Goal: Use online tool/utility: Utilize a website feature to perform a specific function

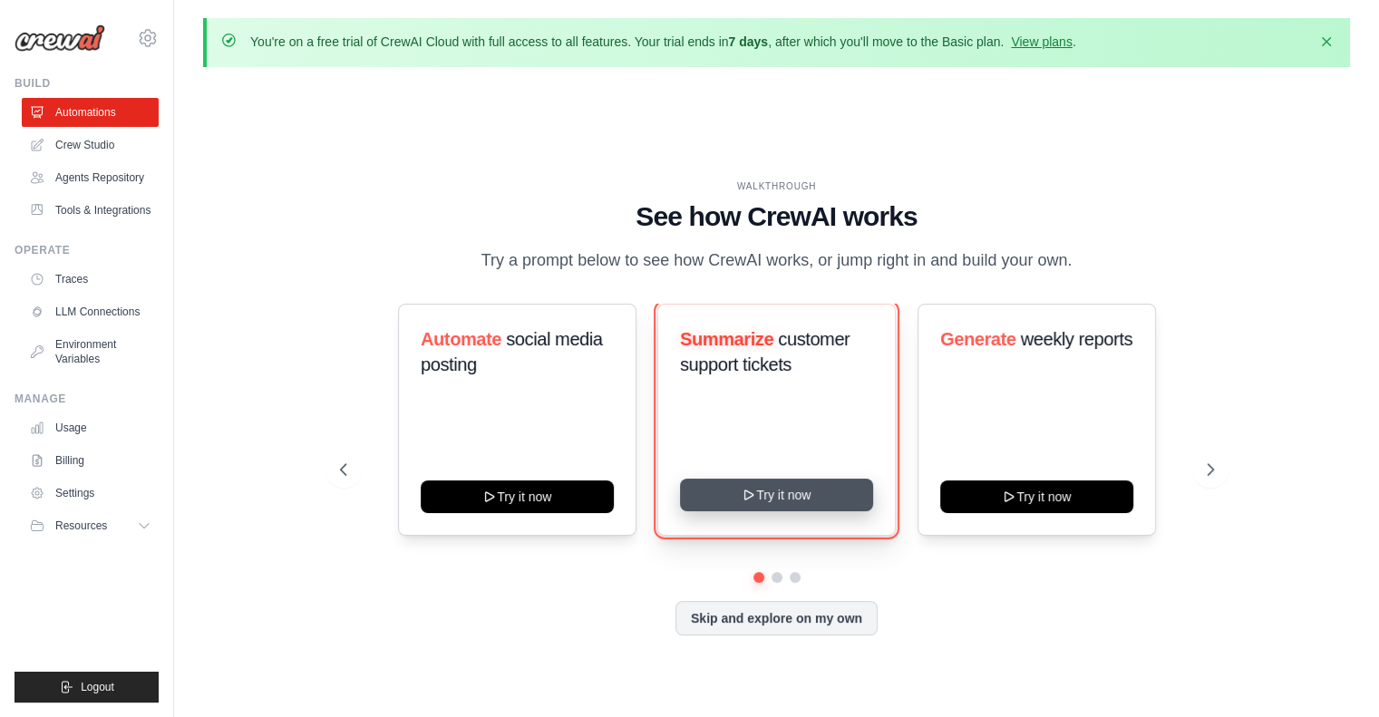
click at [761, 496] on button "Try it now" at bounding box center [776, 495] width 193 height 33
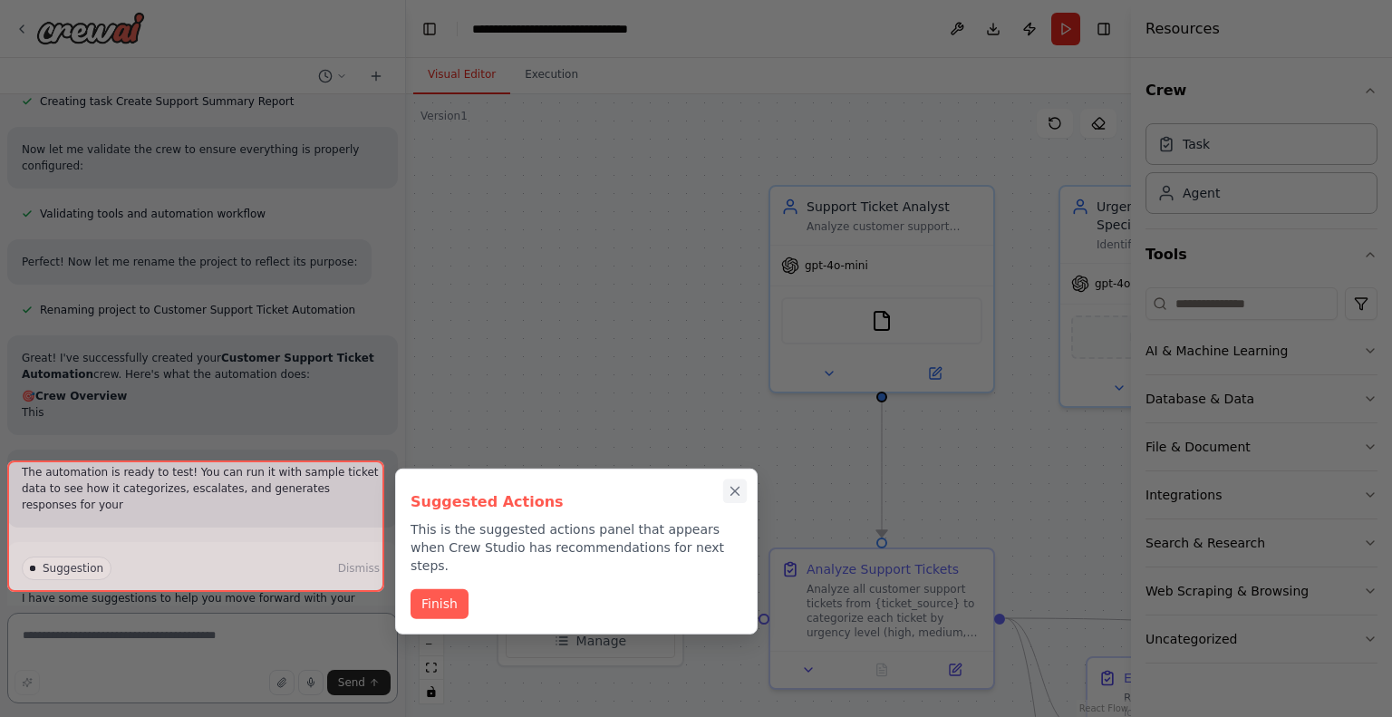
scroll to position [1140, 0]
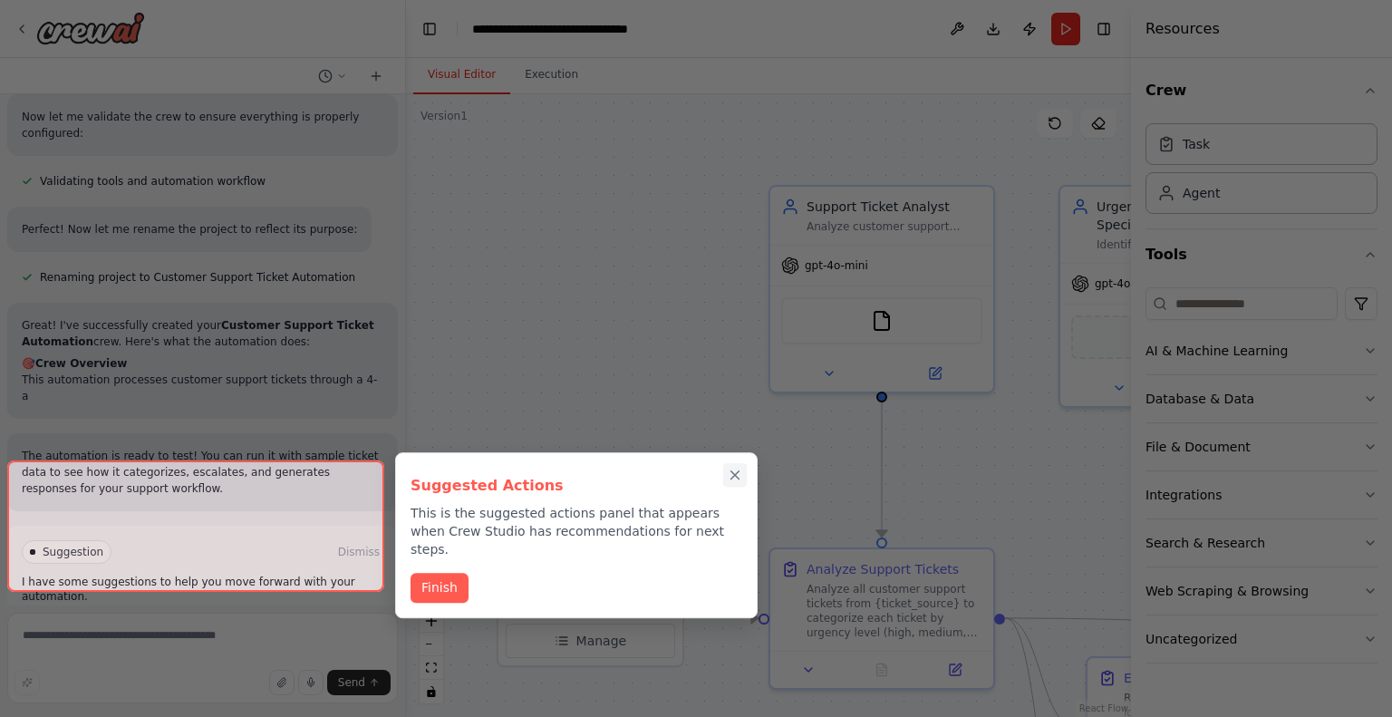
click at [735, 474] on button "Close walkthrough" at bounding box center [735, 475] width 24 height 24
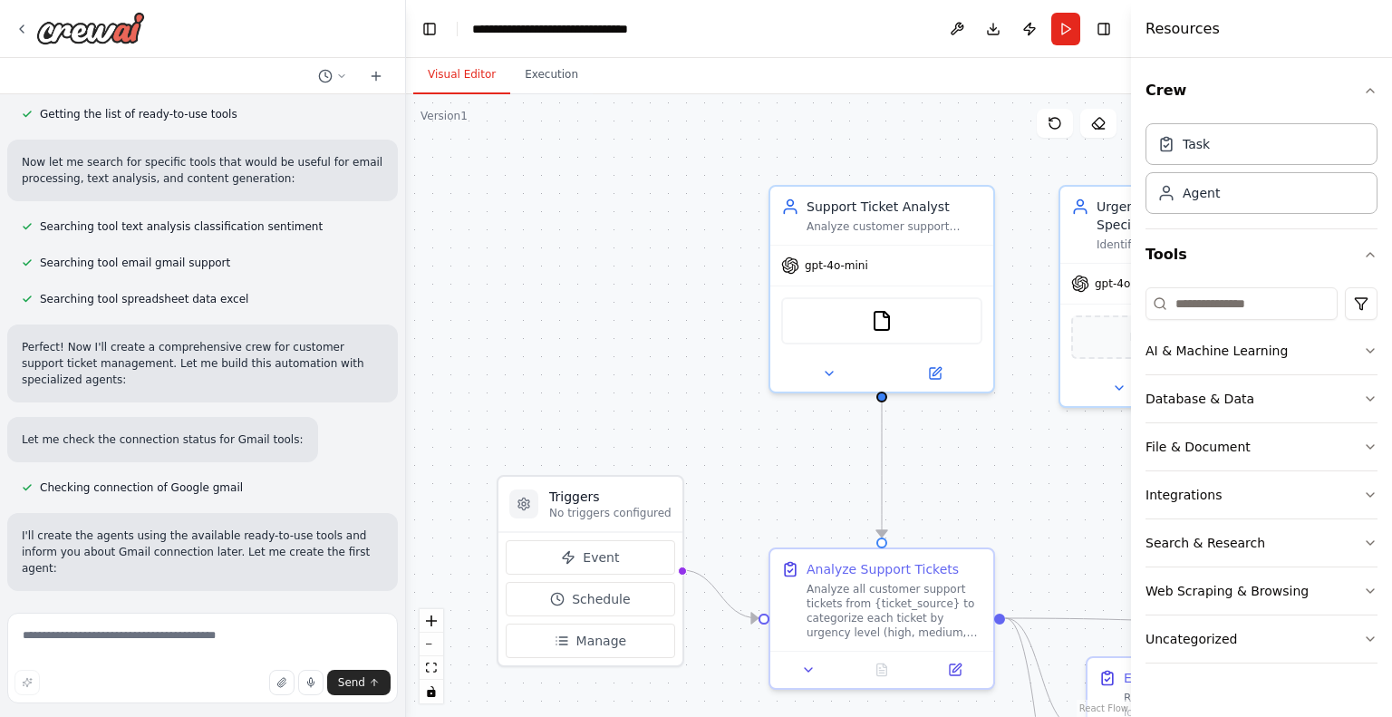
scroll to position [0, 0]
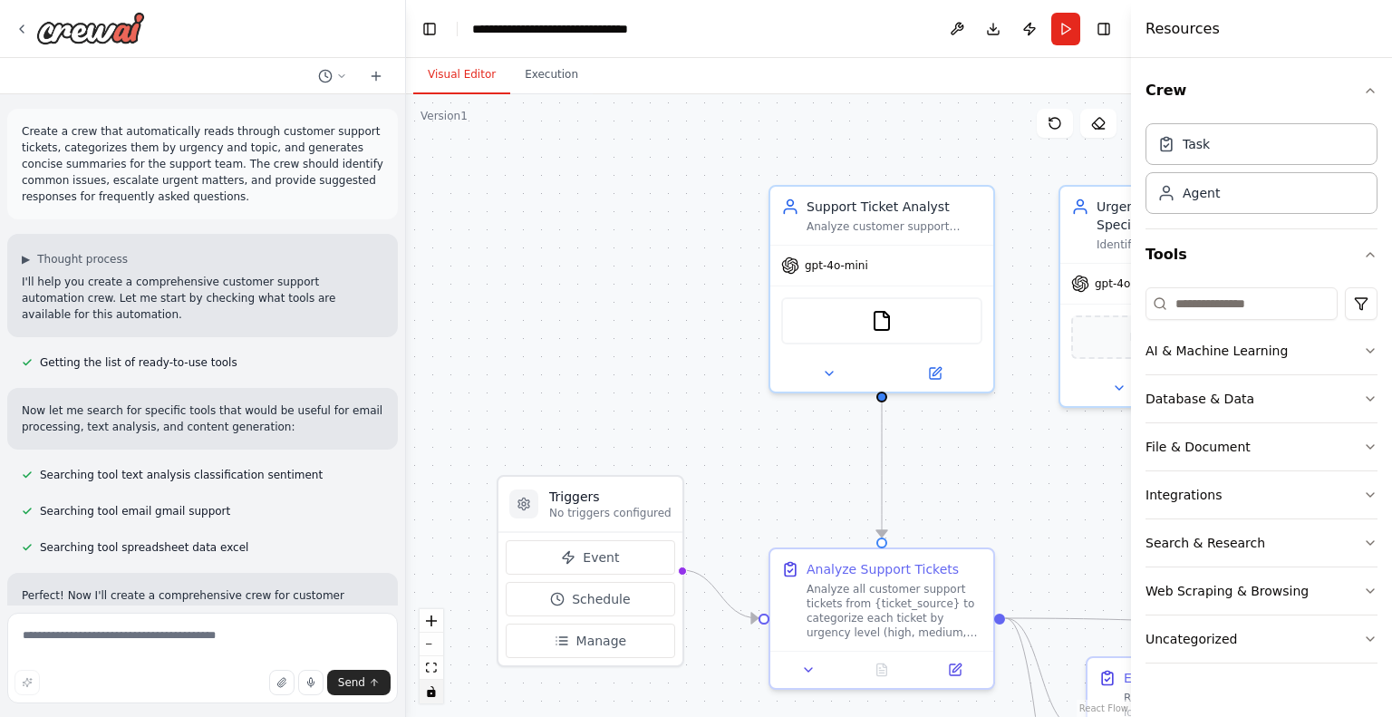
click at [433, 689] on icon "toggle interactivity" at bounding box center [431, 691] width 8 height 11
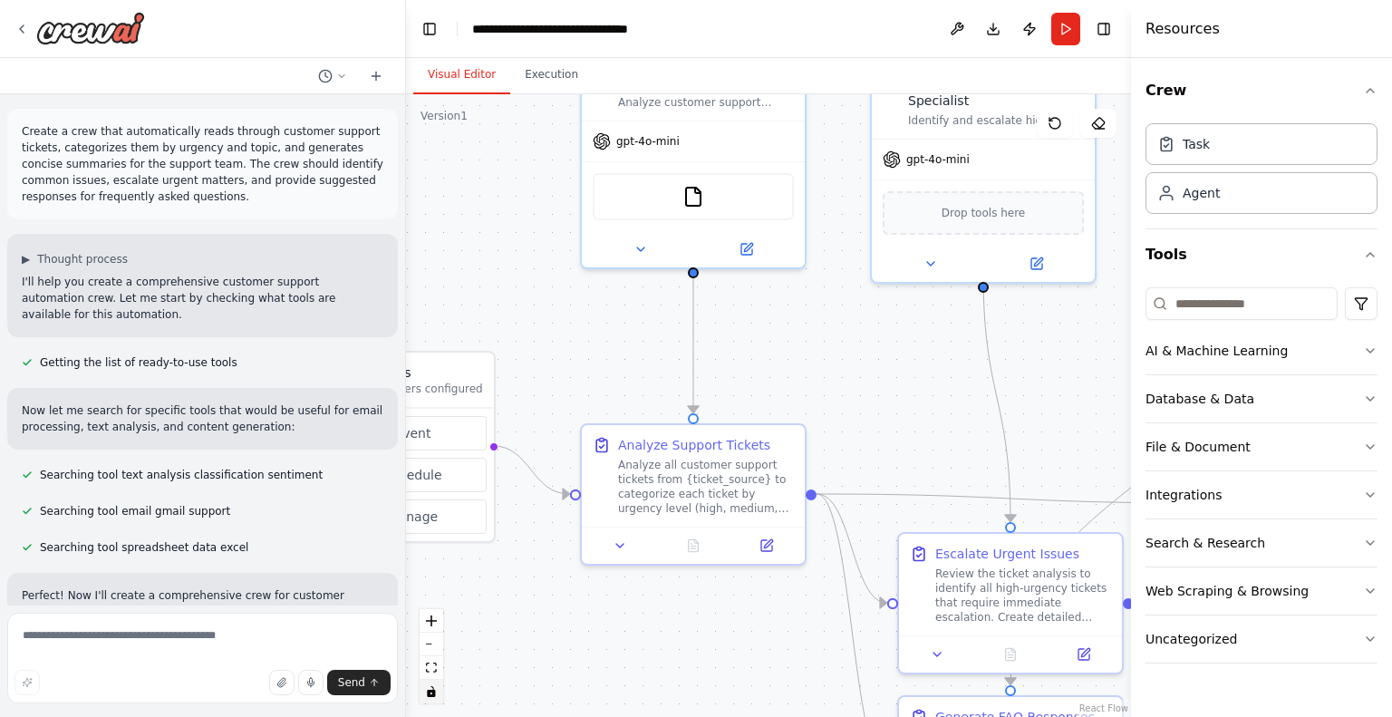
drag, startPoint x: 722, startPoint y: 373, endPoint x: 533, endPoint y: 249, distance: 226.5
click at [533, 249] on div ".deletable-edge-delete-btn { width: 20px; height: 20px; border: 0px solid #ffff…" at bounding box center [768, 405] width 725 height 623
click at [1375, 84] on icon "button" at bounding box center [1370, 90] width 15 height 15
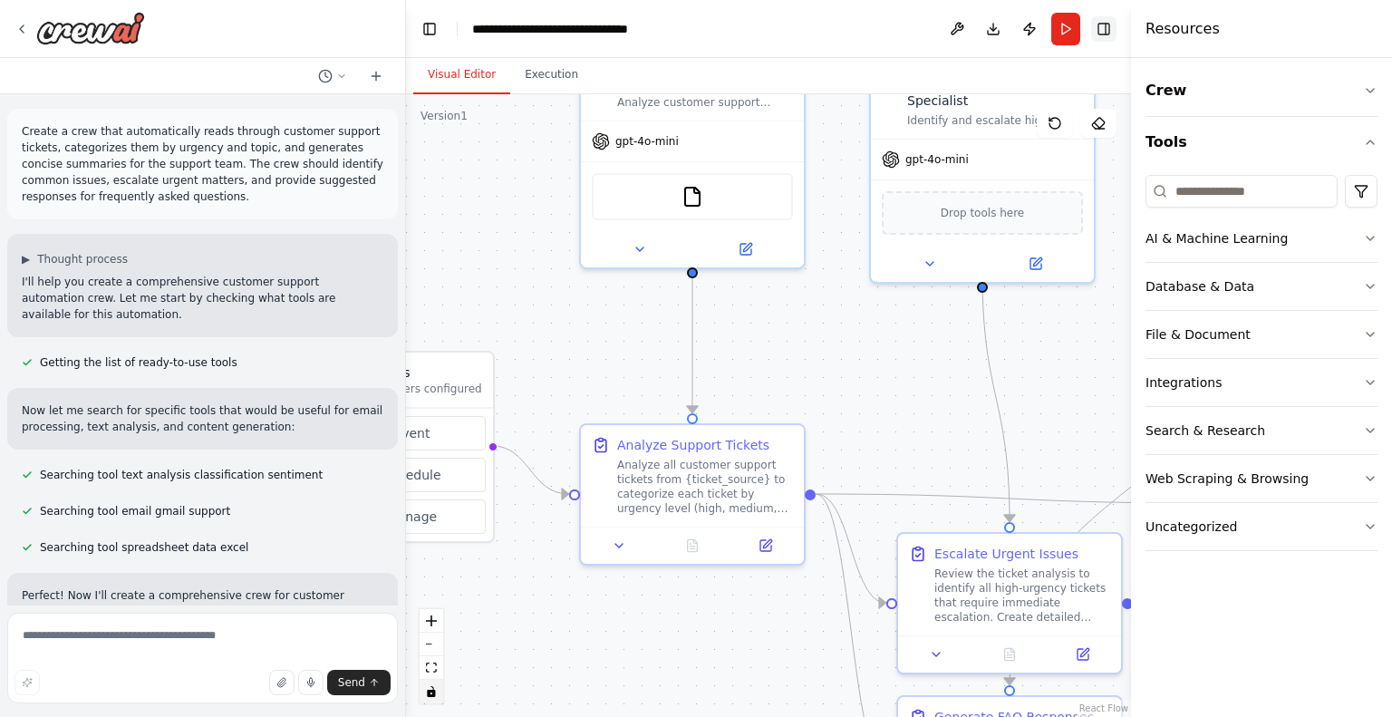
click at [1094, 28] on button "Toggle Right Sidebar" at bounding box center [1103, 28] width 25 height 25
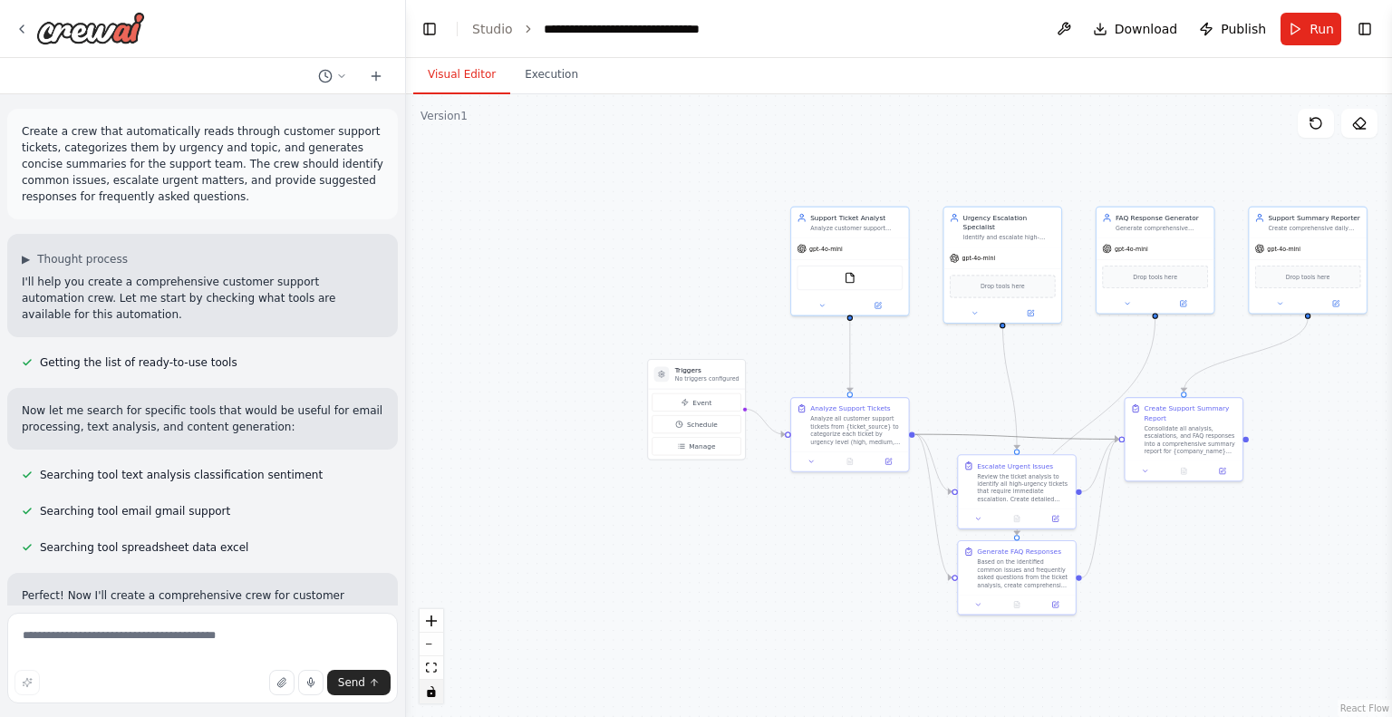
click at [1046, 438] on icon "Edge from e9cd03c4-6428-4b95-a246-fd9a6d8d4321 to 6602fdd9-c9d8-4d9a-b971-1aa28…" at bounding box center [1017, 436] width 204 height 5
drag, startPoint x: 991, startPoint y: 432, endPoint x: 985, endPoint y: 376, distance: 56.5
click at [985, 376] on div ".deletable-edge-delete-btn { width: 20px; height: 20px; border: 0px solid #ffff…" at bounding box center [899, 405] width 986 height 623
drag, startPoint x: 988, startPoint y: 436, endPoint x: 983, endPoint y: 380, distance: 56.5
click at [983, 380] on div ".deletable-edge-delete-btn { width: 20px; height: 20px; border: 0px solid #ffff…" at bounding box center [899, 405] width 986 height 623
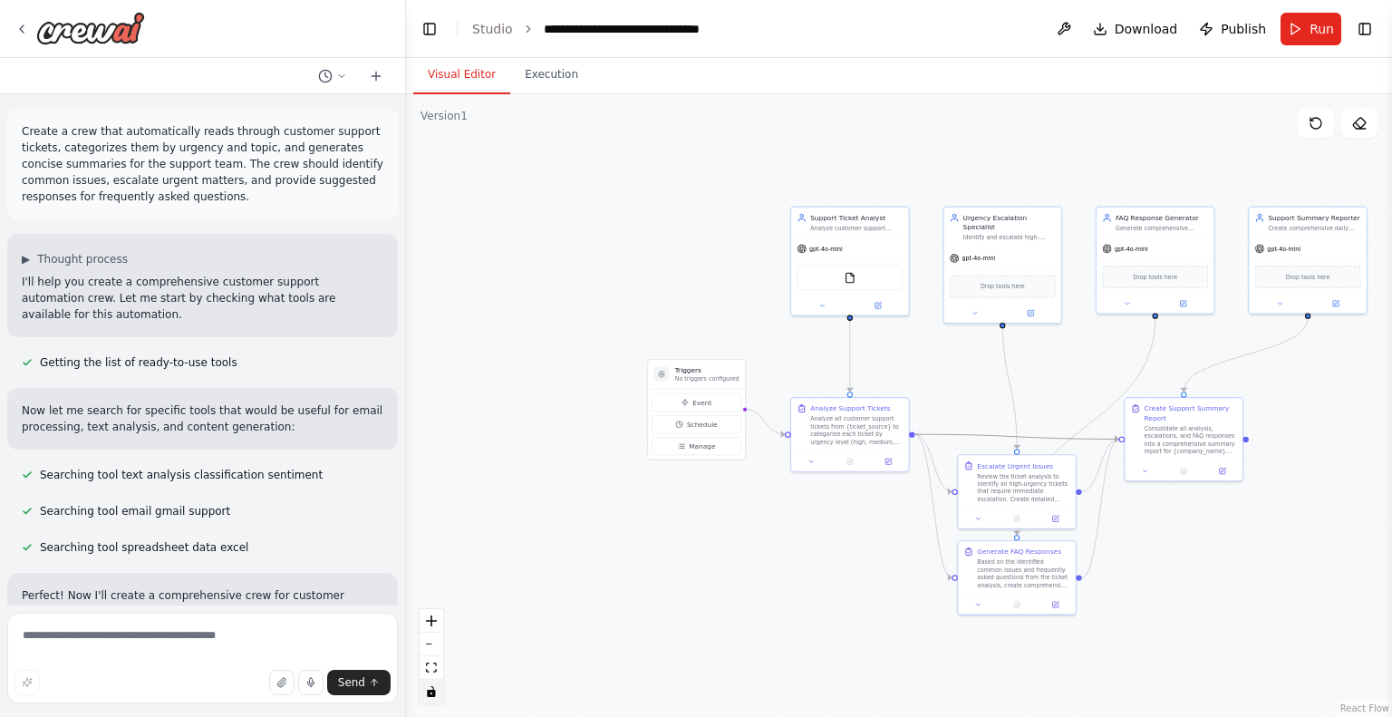
click at [1102, 439] on icon "Edge from e9cd03c4-6428-4b95-a246-fd9a6d8d4321 to 6602fdd9-c9d8-4d9a-b971-1aa28…" at bounding box center [1017, 436] width 204 height 5
click at [426, 695] on icon "toggle interactivity" at bounding box center [431, 691] width 11 height 11
drag, startPoint x: 953, startPoint y: 431, endPoint x: 954, endPoint y: 456, distance: 24.5
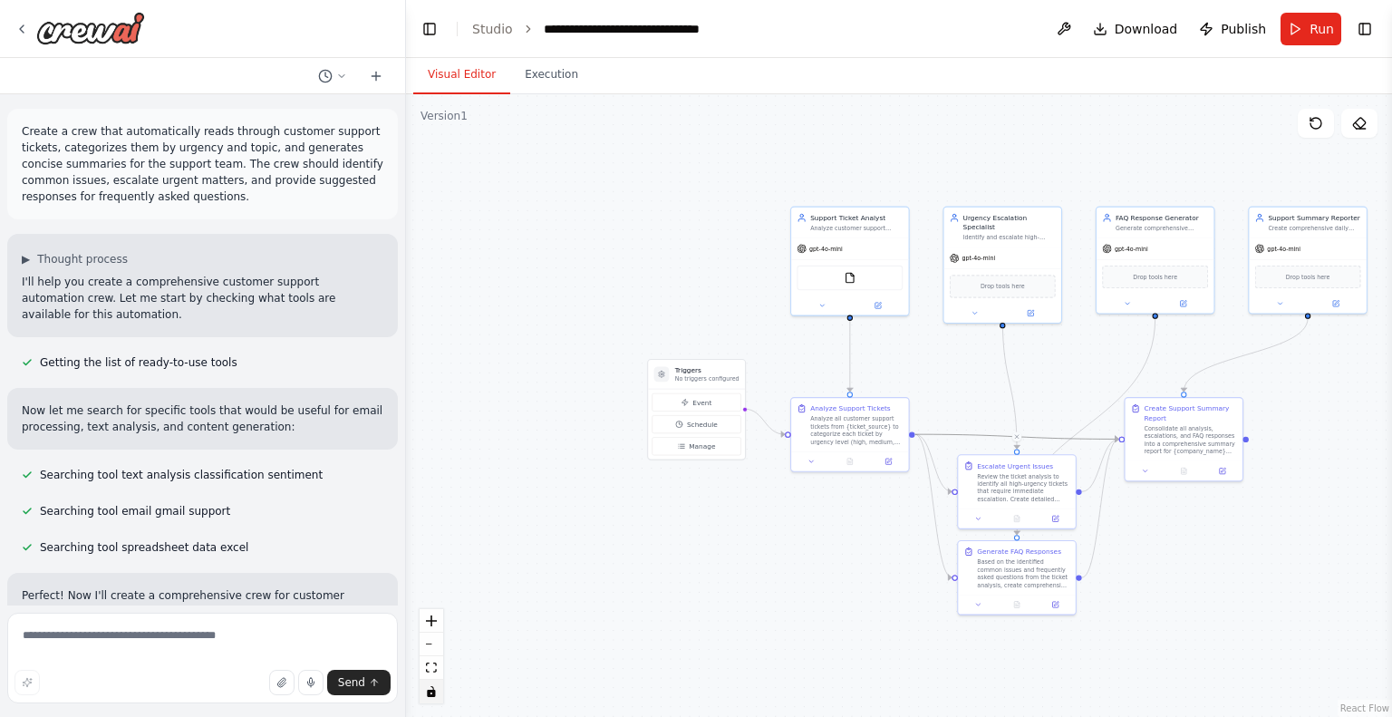
click at [954, 456] on div ".deletable-edge-delete-btn { width: 20px; height: 20px; border: 0px solid #ffff…" at bounding box center [899, 405] width 986 height 623
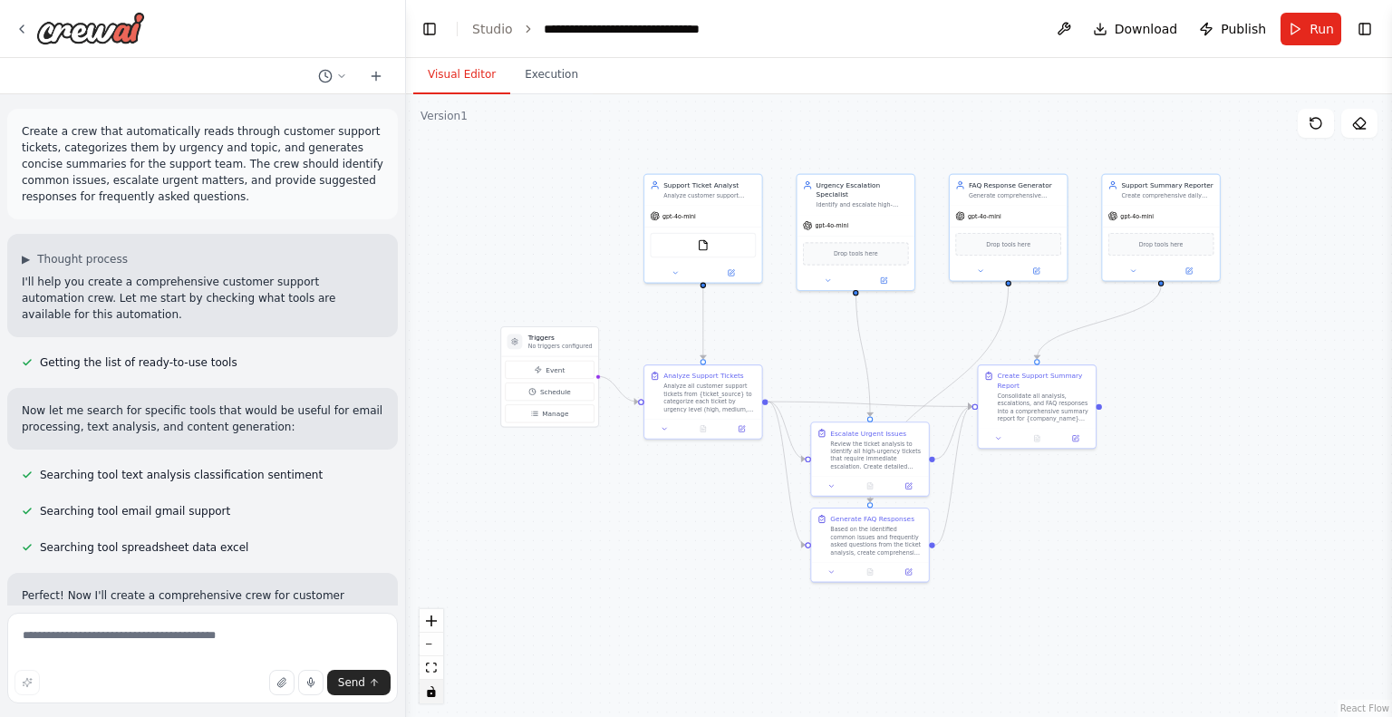
drag, startPoint x: 874, startPoint y: 576, endPoint x: 721, endPoint y: 550, distance: 154.4
click at [721, 550] on div ".deletable-edge-delete-btn { width: 20px; height: 20px; border: 0px solid #ffff…" at bounding box center [899, 405] width 986 height 623
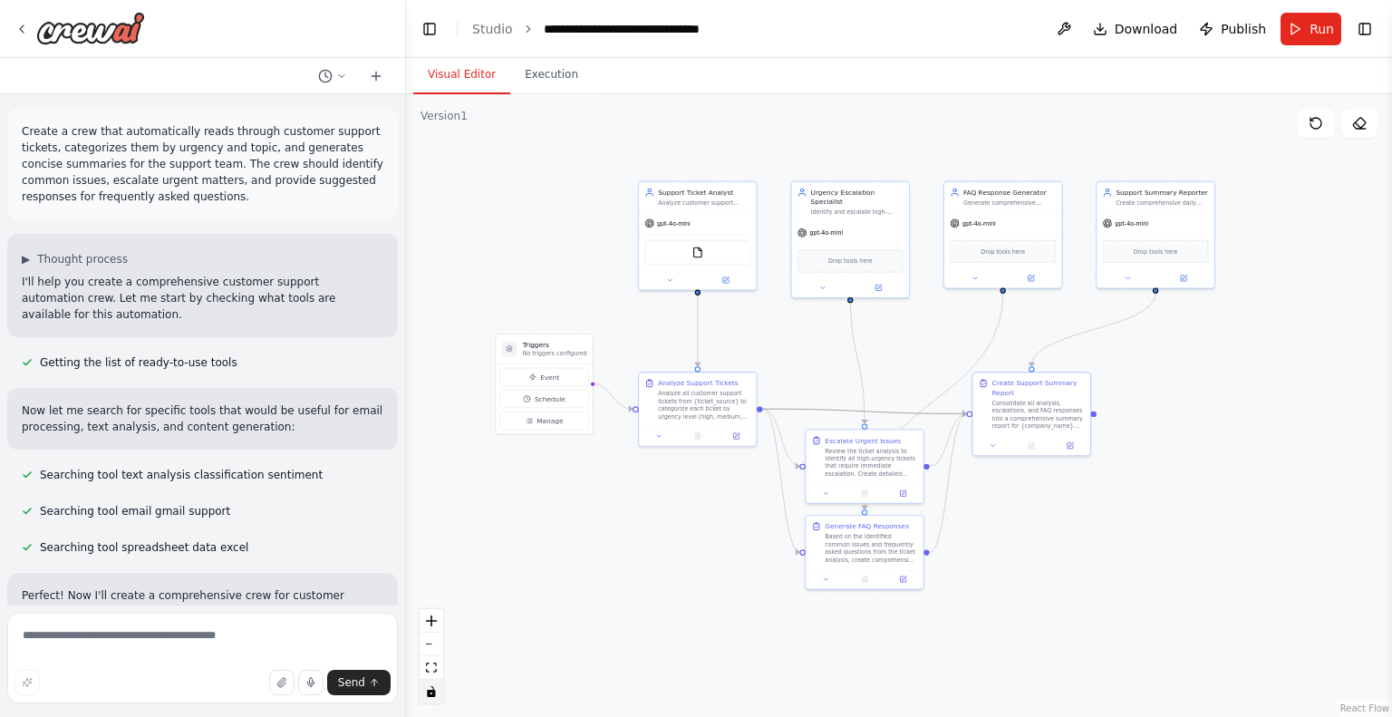
drag, startPoint x: 838, startPoint y: 405, endPoint x: 830, endPoint y: 392, distance: 15.1
click at [830, 392] on div ".deletable-edge-delete-btn { width: 20px; height: 20px; border: 0px solid #ffff…" at bounding box center [899, 405] width 986 height 623
click at [967, 410] on div ".deletable-edge-delete-btn { width: 20px; height: 20px; border: 0px solid #ffff…" at bounding box center [899, 405] width 986 height 623
drag, startPoint x: 953, startPoint y: 412, endPoint x: 929, endPoint y: 387, distance: 34.6
click at [929, 387] on div ".deletable-edge-delete-btn { width: 20px; height: 20px; border: 0px solid #ffff…" at bounding box center [899, 405] width 986 height 623
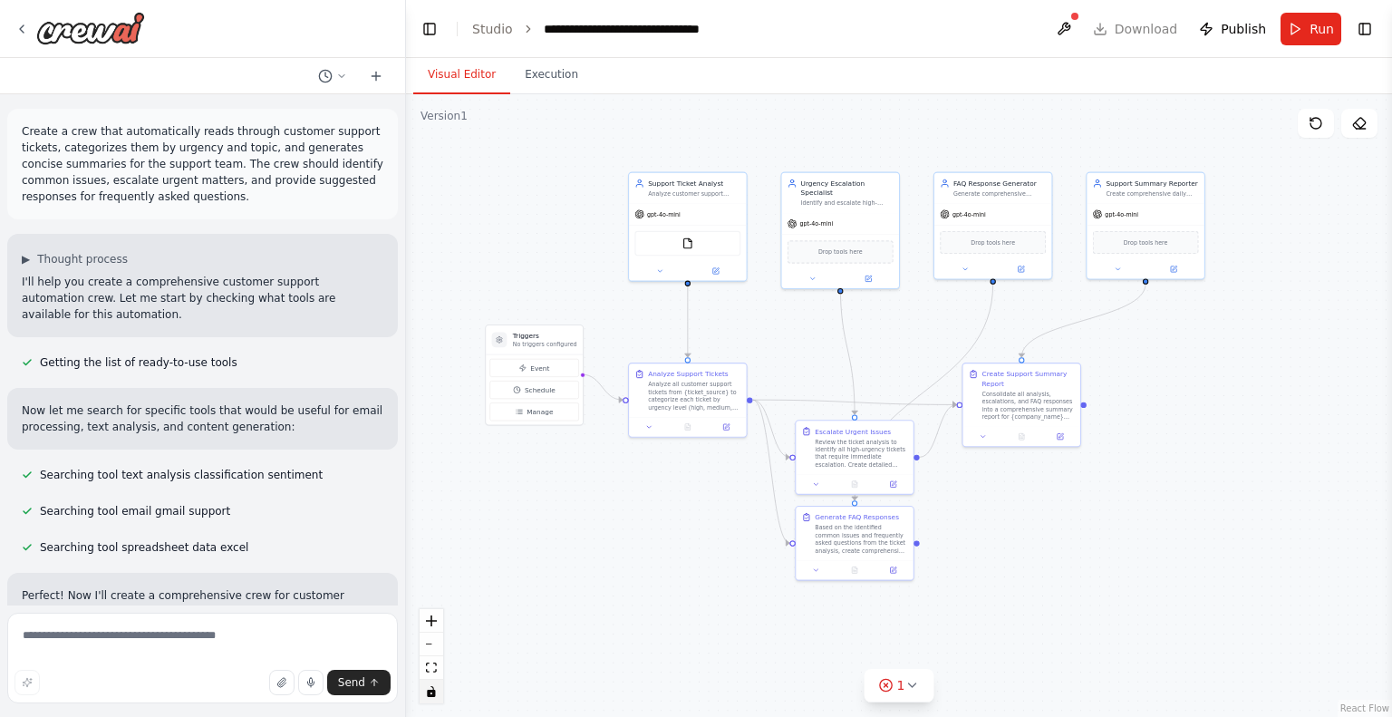
drag, startPoint x: 929, startPoint y: 554, endPoint x: 916, endPoint y: 546, distance: 15.1
click at [916, 546] on div ".deletable-edge-delete-btn { width: 20px; height: 20px; border: 0px solid #ffff…" at bounding box center [899, 405] width 986 height 623
drag, startPoint x: 914, startPoint y: 543, endPoint x: 954, endPoint y: 402, distance: 146.3
click at [954, 402] on div "Triggers No triggers configured Event Schedule Manage Support Ticket Analyst An…" at bounding box center [694, 289] width 519 height 328
drag, startPoint x: 747, startPoint y: 399, endPoint x: 959, endPoint y: 369, distance: 214.2
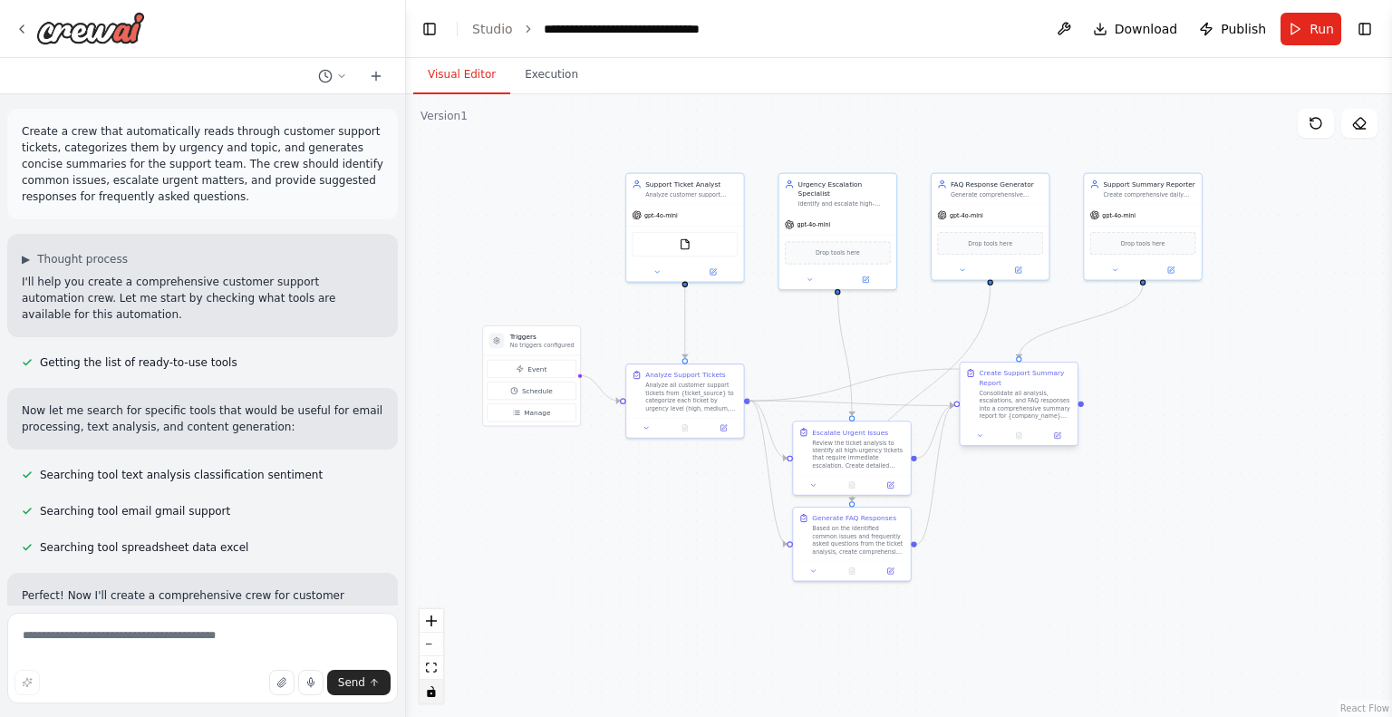
click at [954, 369] on div "Triggers No triggers configured Event Schedule Manage Support Ticket Analyst An…" at bounding box center [694, 289] width 519 height 328
drag, startPoint x: 749, startPoint y: 398, endPoint x: 1018, endPoint y: 363, distance: 271.4
click at [954, 363] on div "Triggers No triggers configured Event Schedule Manage Support Ticket Analyst An…" at bounding box center [694, 289] width 519 height 328
click at [932, 405] on icon "Edge from e9cd03c4-6428-4b95-a246-fd9a6d8d4321 to 6602fdd9-c9d8-4d9a-b971-1aa28…" at bounding box center [852, 403] width 204 height 5
click at [852, 402] on icon at bounding box center [852, 404] width 4 height 4
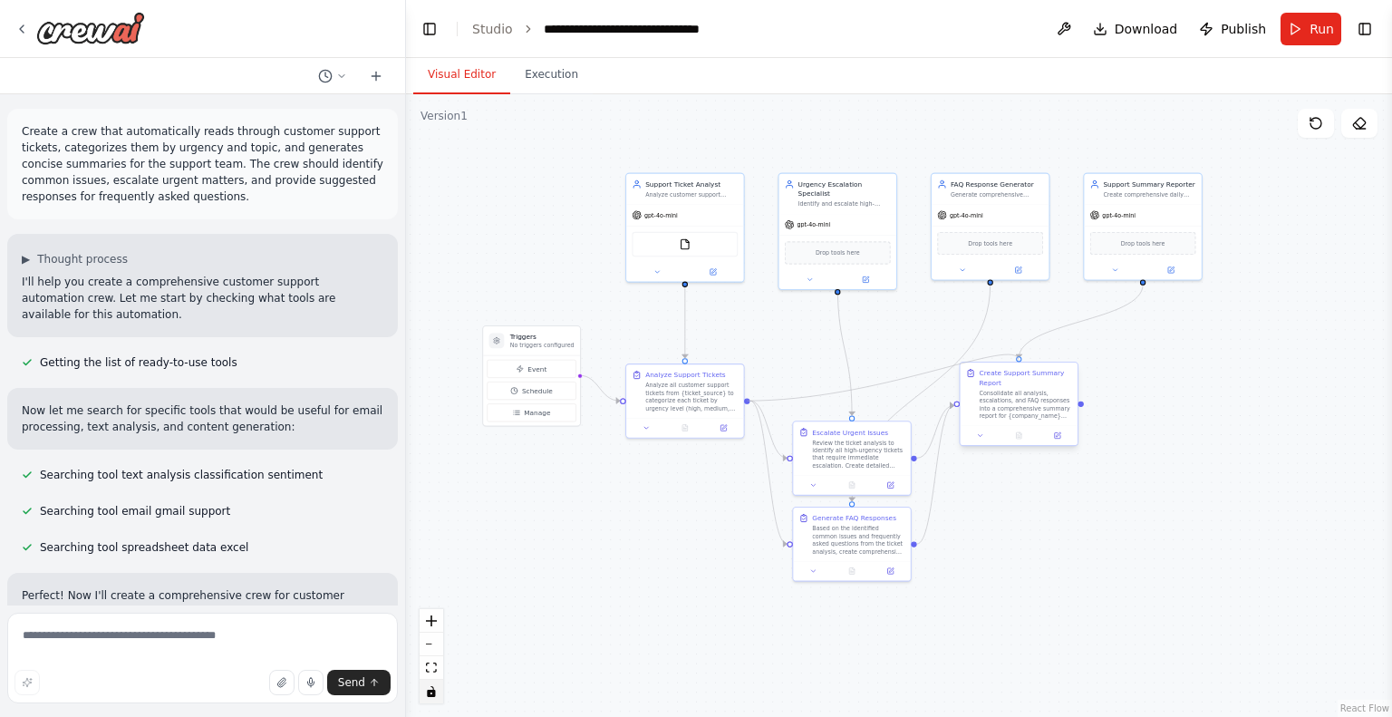
drag, startPoint x: 747, startPoint y: 399, endPoint x: 1019, endPoint y: 363, distance: 274.2
click at [954, 363] on div "Triggers No triggers configured Event Schedule Manage Support Ticket Analyst An…" at bounding box center [694, 289] width 519 height 328
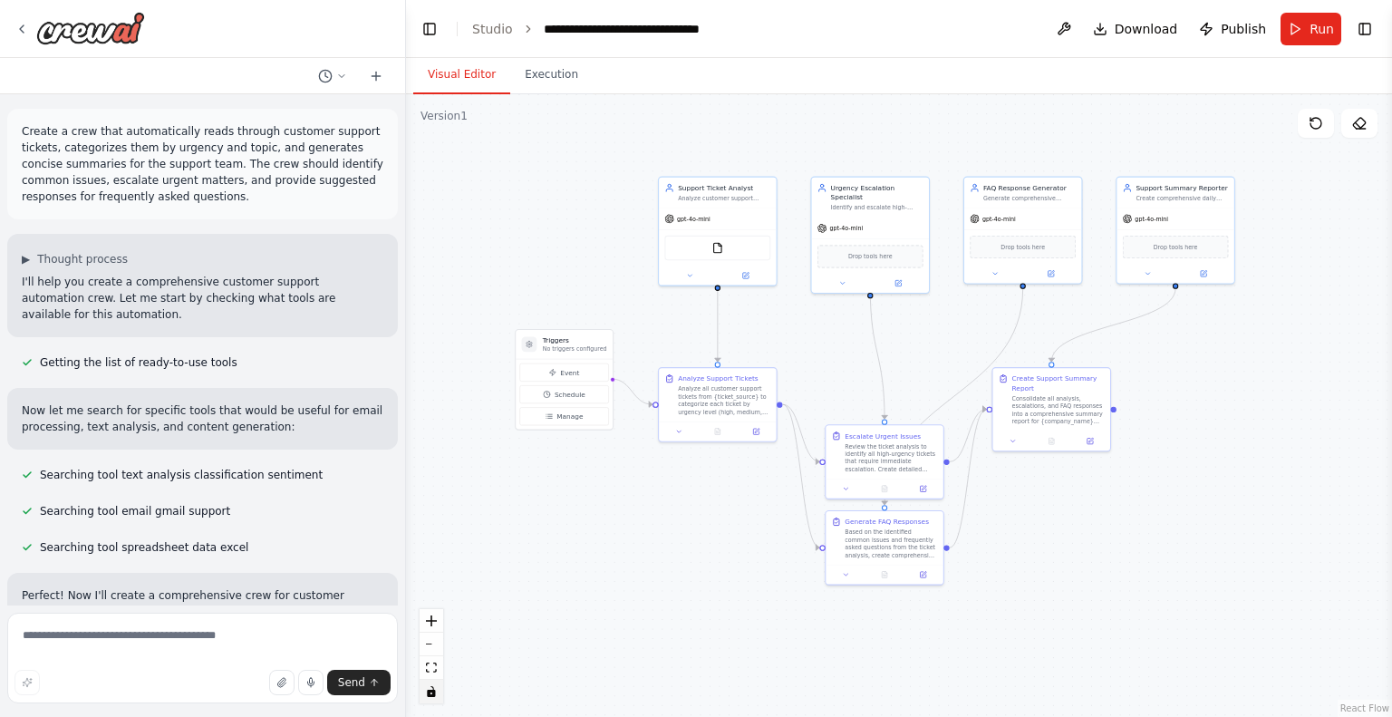
drag, startPoint x: 748, startPoint y: 402, endPoint x: 758, endPoint y: 418, distance: 19.1
click at [758, 418] on div ".deletable-edge-delete-btn { width: 20px; height: 20px; border: 0px solid #ffff…" at bounding box center [899, 405] width 986 height 623
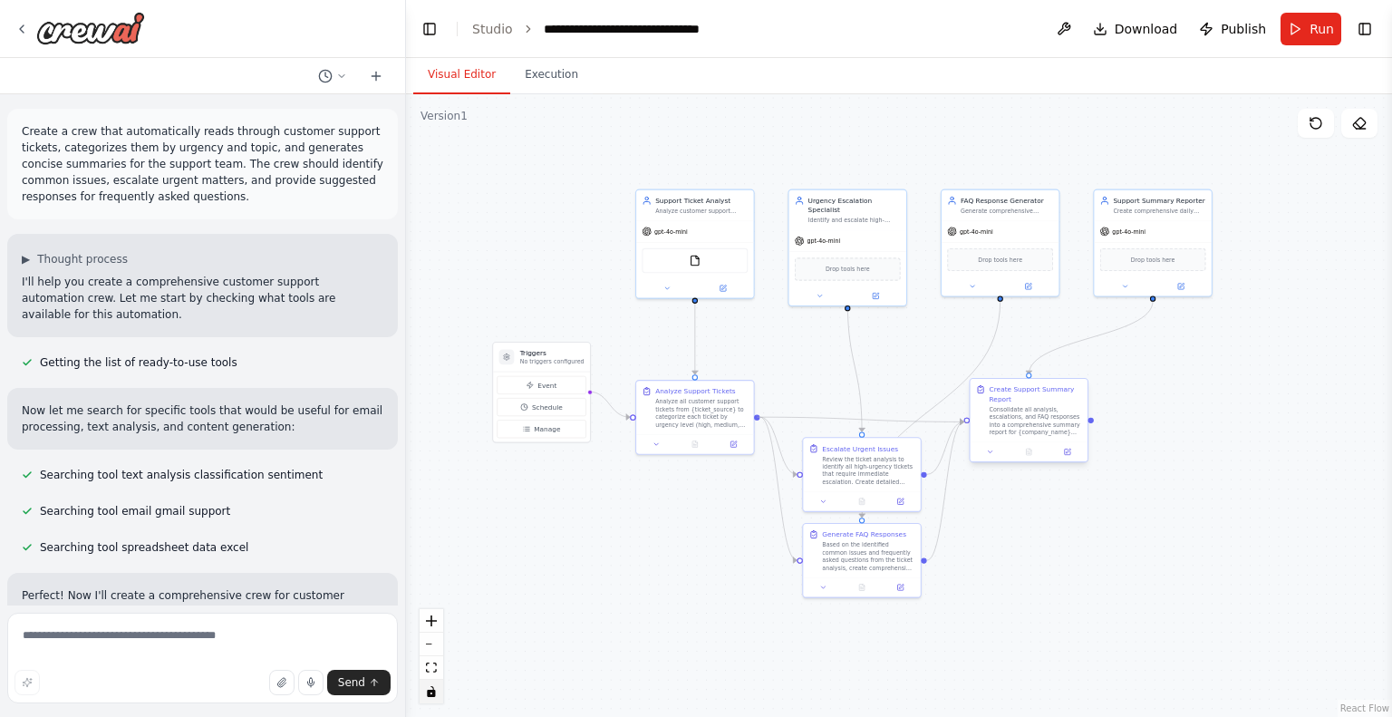
drag, startPoint x: 758, startPoint y: 412, endPoint x: 972, endPoint y: 420, distance: 214.0
click at [964, 420] on div "Triggers No triggers configured Event Schedule Manage Support Ticket Analyst An…" at bounding box center [704, 305] width 519 height 328
drag, startPoint x: 755, startPoint y: 415, endPoint x: 968, endPoint y: 421, distance: 213.1
click at [964, 421] on div "Triggers No triggers configured Event Schedule Manage Support Ticket Analyst An…" at bounding box center [704, 305] width 519 height 328
click at [851, 417] on icon "Edge from e9cd03c4-6428-4b95-a246-fd9a6d8d4321 to 6602fdd9-c9d8-4d9a-b971-1aa28…" at bounding box center [862, 419] width 204 height 5
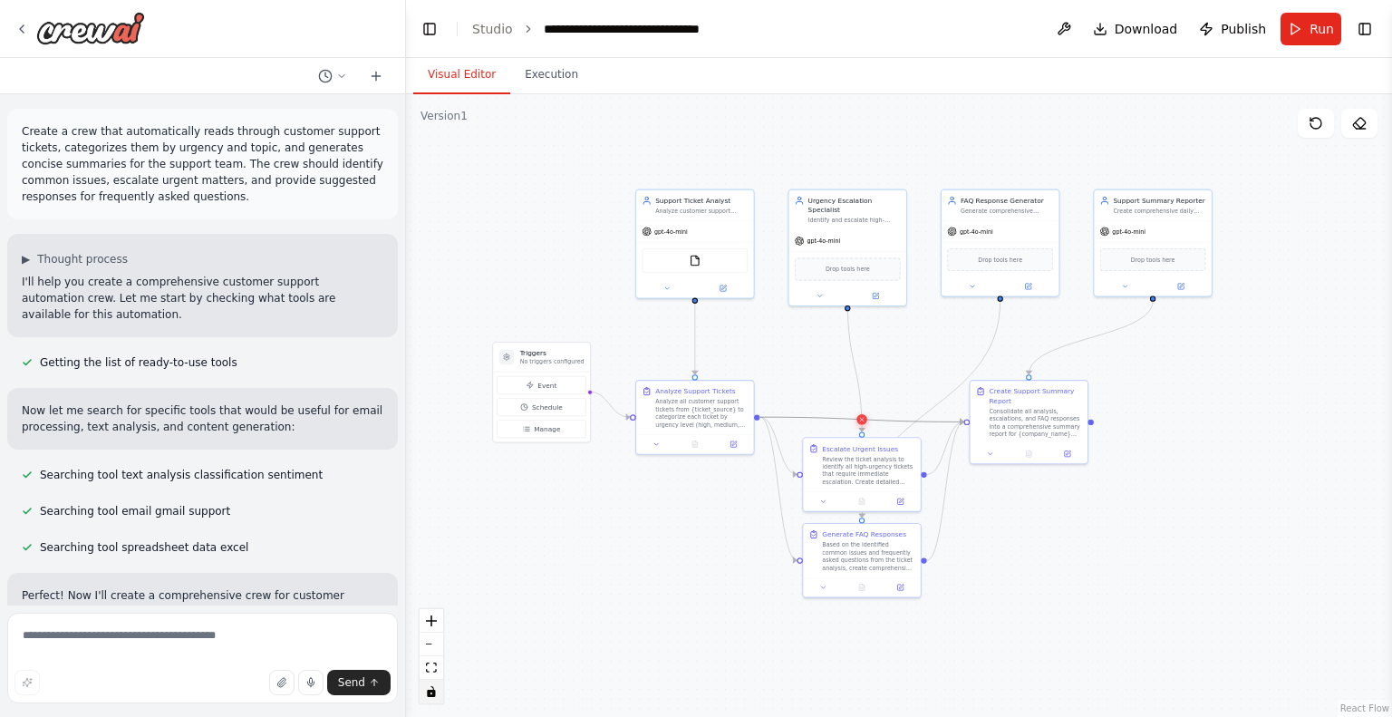
click at [861, 416] on icon at bounding box center [861, 419] width 7 height 8
drag, startPoint x: 757, startPoint y: 415, endPoint x: 1029, endPoint y: 373, distance: 275.1
click at [964, 373] on div "Triggers No triggers configured Event Schedule Manage Support Ticket Analyst An…" at bounding box center [704, 305] width 519 height 328
drag, startPoint x: 1028, startPoint y: 377, endPoint x: 754, endPoint y: 414, distance: 276.2
click at [754, 414] on div "Triggers No triggers configured Event Schedule Manage Support Ticket Analyst An…" at bounding box center [704, 305] width 519 height 328
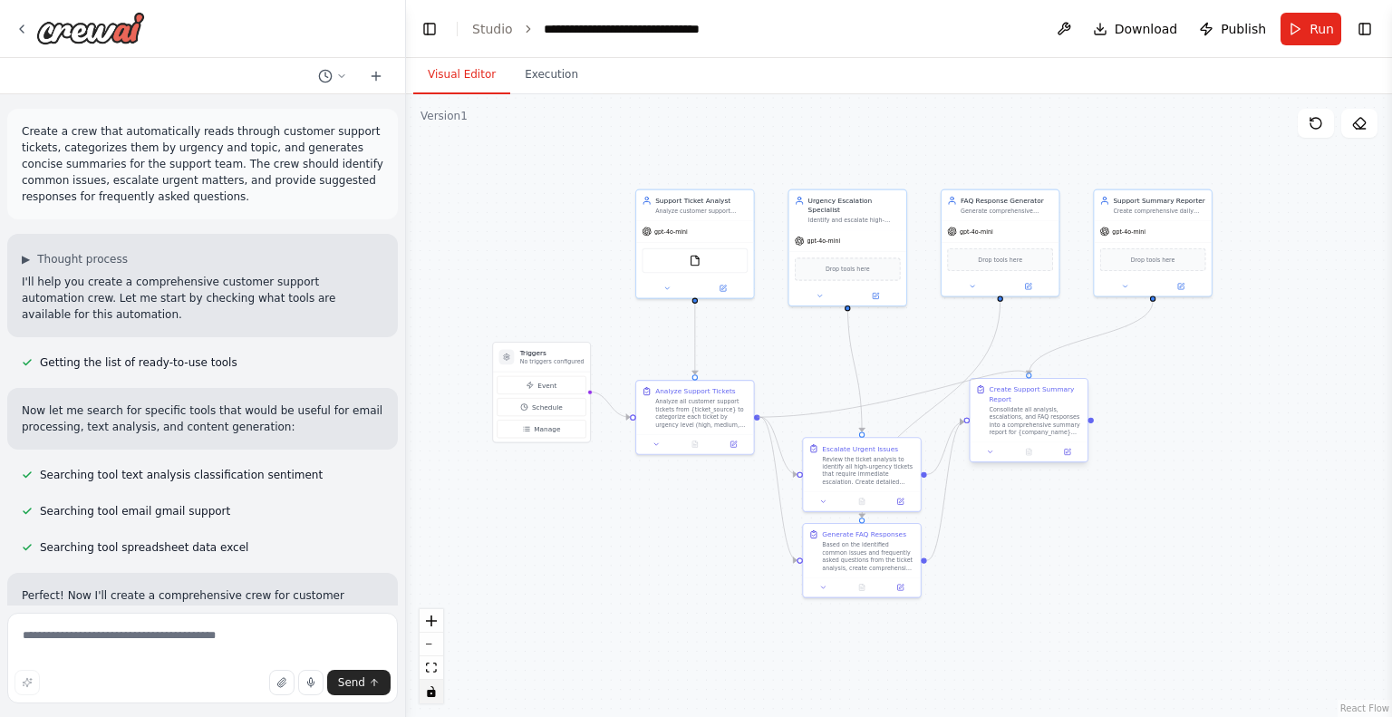
drag, startPoint x: 758, startPoint y: 416, endPoint x: 1027, endPoint y: 374, distance: 272.4
click at [964, 374] on div "Triggers No triggers configured Event Schedule Manage Support Ticket Analyst An…" at bounding box center [704, 305] width 519 height 328
drag, startPoint x: 1033, startPoint y: 413, endPoint x: 1116, endPoint y: 446, distance: 88.7
click at [1116, 446] on div "Consolidate all analysis, escalations, and FAQ responses into a comprehensive s…" at bounding box center [1121, 459] width 92 height 31
drag, startPoint x: 865, startPoint y: 489, endPoint x: 878, endPoint y: 565, distance: 76.4
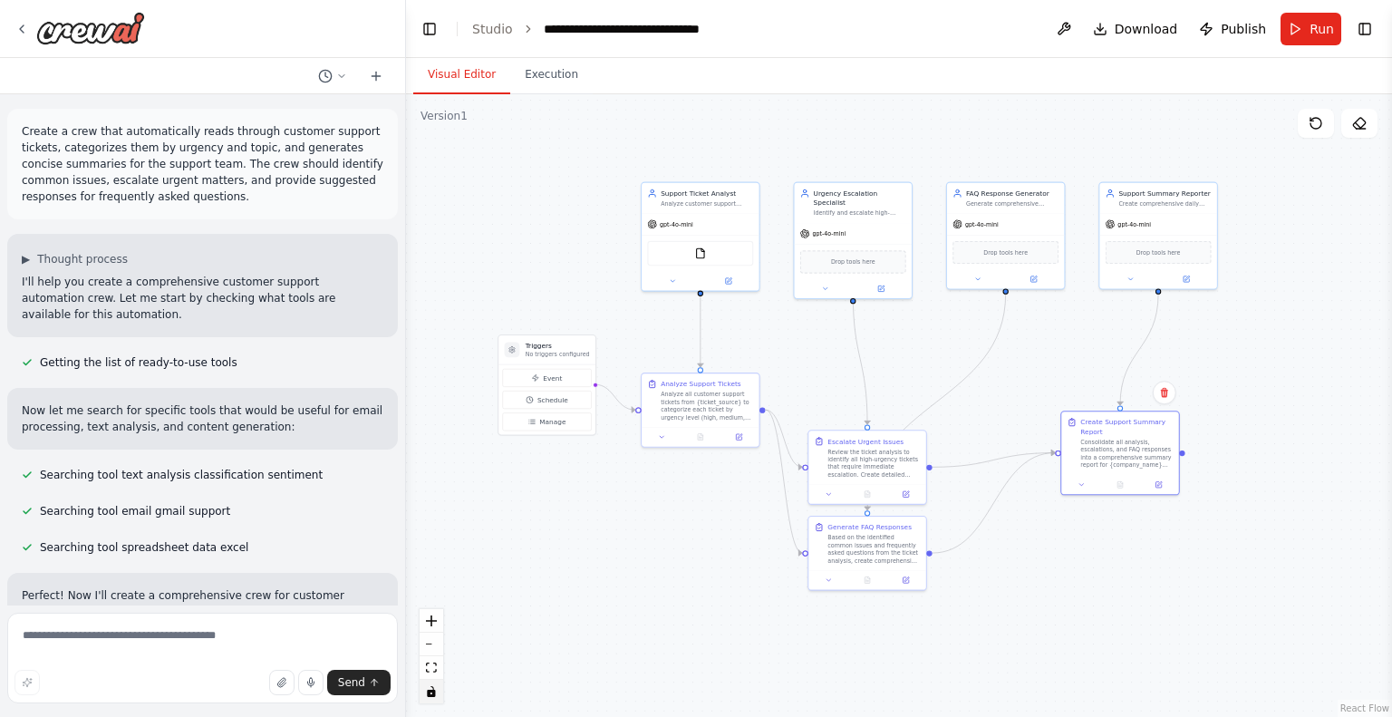
drag, startPoint x: 878, startPoint y: 565, endPoint x: 828, endPoint y: 647, distance: 96.4
click at [828, 647] on div ".deletable-edge-delete-btn { width: 20px; height: 20px; border: 0px solid #ffff…" at bounding box center [899, 405] width 986 height 623
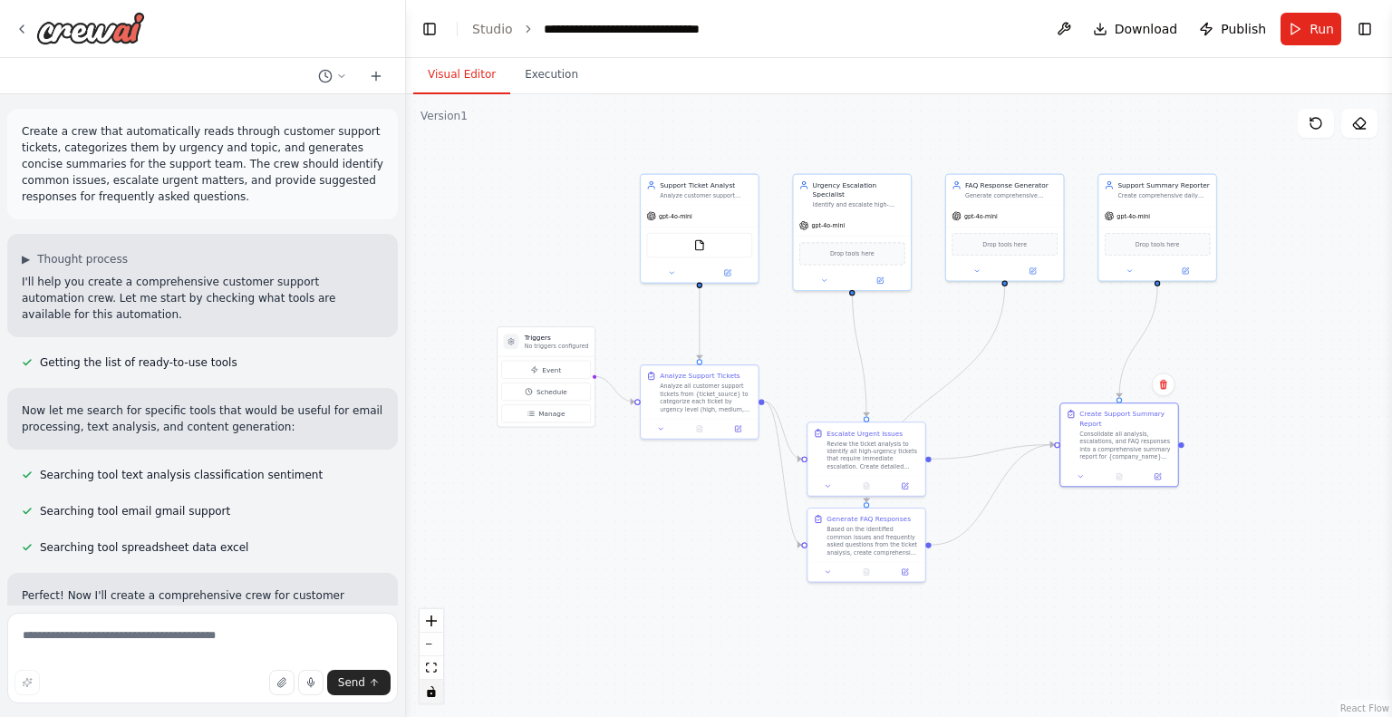
drag, startPoint x: 861, startPoint y: 580, endPoint x: 862, endPoint y: 636, distance: 56.2
drag, startPoint x: 862, startPoint y: 636, endPoint x: 819, endPoint y: 557, distance: 90.4
click at [819, 557] on div "Generate FAQ Responses Based on the identified common issues and frequently ask…" at bounding box center [871, 533] width 117 height 53
drag, startPoint x: 834, startPoint y: 542, endPoint x: 833, endPoint y: 606, distance: 64.4
drag, startPoint x: 847, startPoint y: 539, endPoint x: 843, endPoint y: 605, distance: 65.4
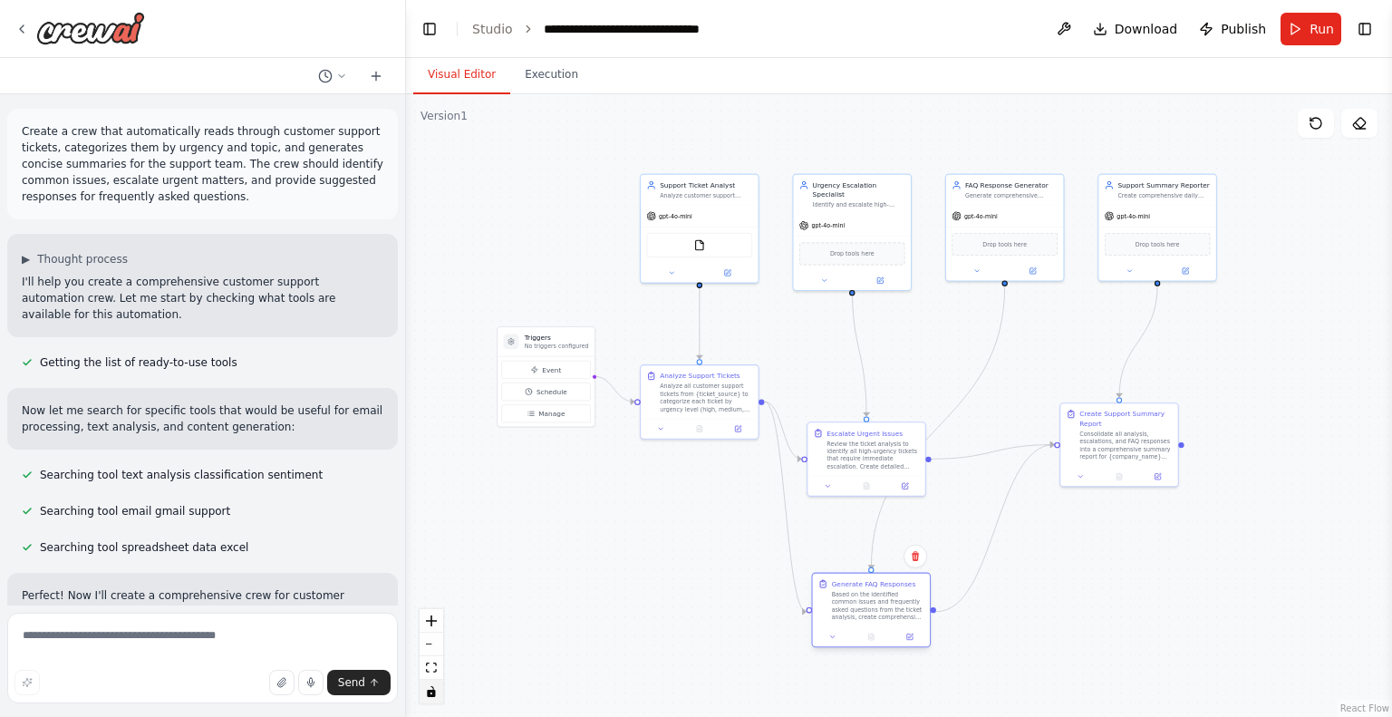
click at [843, 605] on div "Based on the identified common issues and frequently asked questions from the t…" at bounding box center [878, 606] width 92 height 31
drag, startPoint x: 856, startPoint y: 450, endPoint x: 867, endPoint y: 483, distance: 35.5
click at [867, 483] on div "Review the ticket analysis to identify all high-urgency tickets that require im…" at bounding box center [887, 482] width 92 height 31
drag, startPoint x: 762, startPoint y: 400, endPoint x: 1055, endPoint y: 443, distance: 296.0
click at [969, 443] on div "Triggers No triggers configured Event Schedule Manage Support Ticket Analyst An…" at bounding box center [709, 290] width 519 height 328
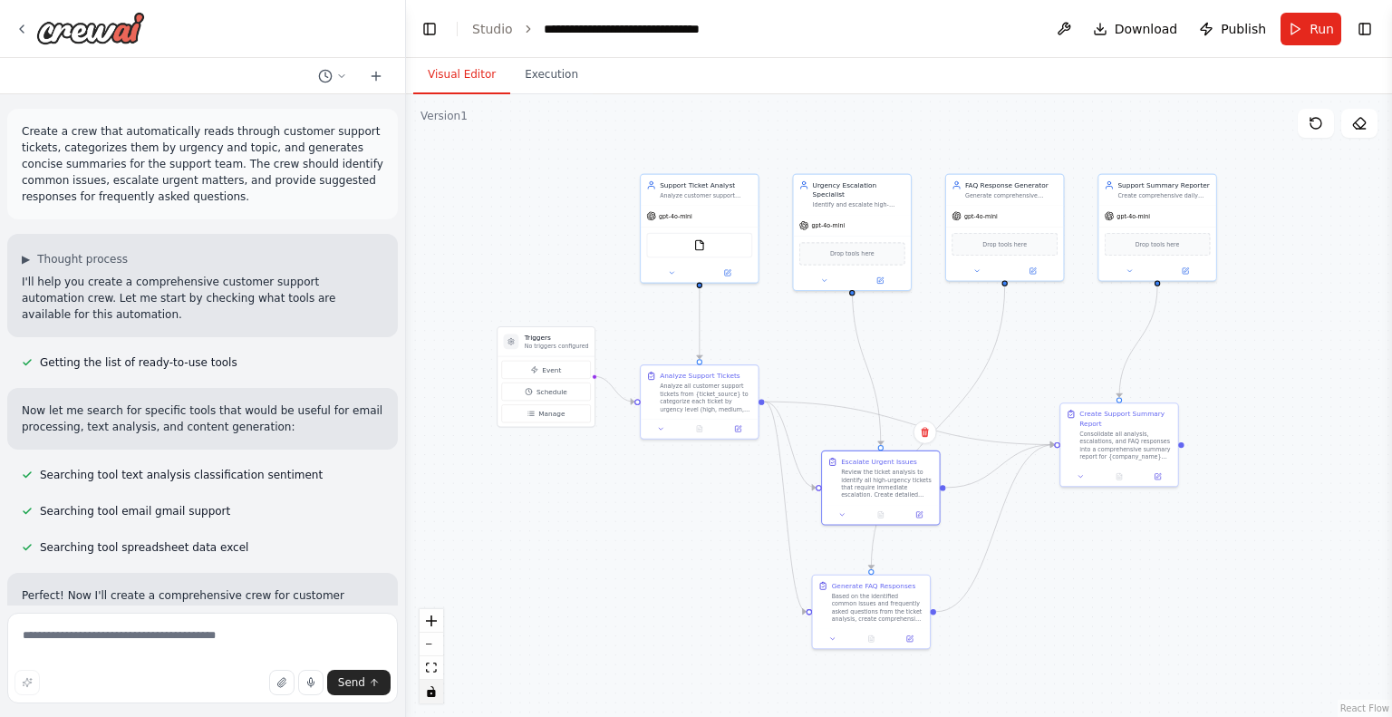
click at [1104, 569] on div ".deletable-edge-delete-btn { width: 20px; height: 20px; border: 0px solid #ffff…" at bounding box center [899, 405] width 986 height 623
drag, startPoint x: 1118, startPoint y: 454, endPoint x: 1080, endPoint y: 445, distance: 38.3
click at [1080, 445] on div "Consolidate all analysis, escalations, and FAQ responses into a comprehensive s…" at bounding box center [1097, 453] width 92 height 31
drag, startPoint x: 1026, startPoint y: 452, endPoint x: 1071, endPoint y: 494, distance: 61.6
click at [1071, 494] on div "Create Support Summary Report Consolidate all analysis, escalations, and FAQ re…" at bounding box center [1091, 454] width 120 height 84
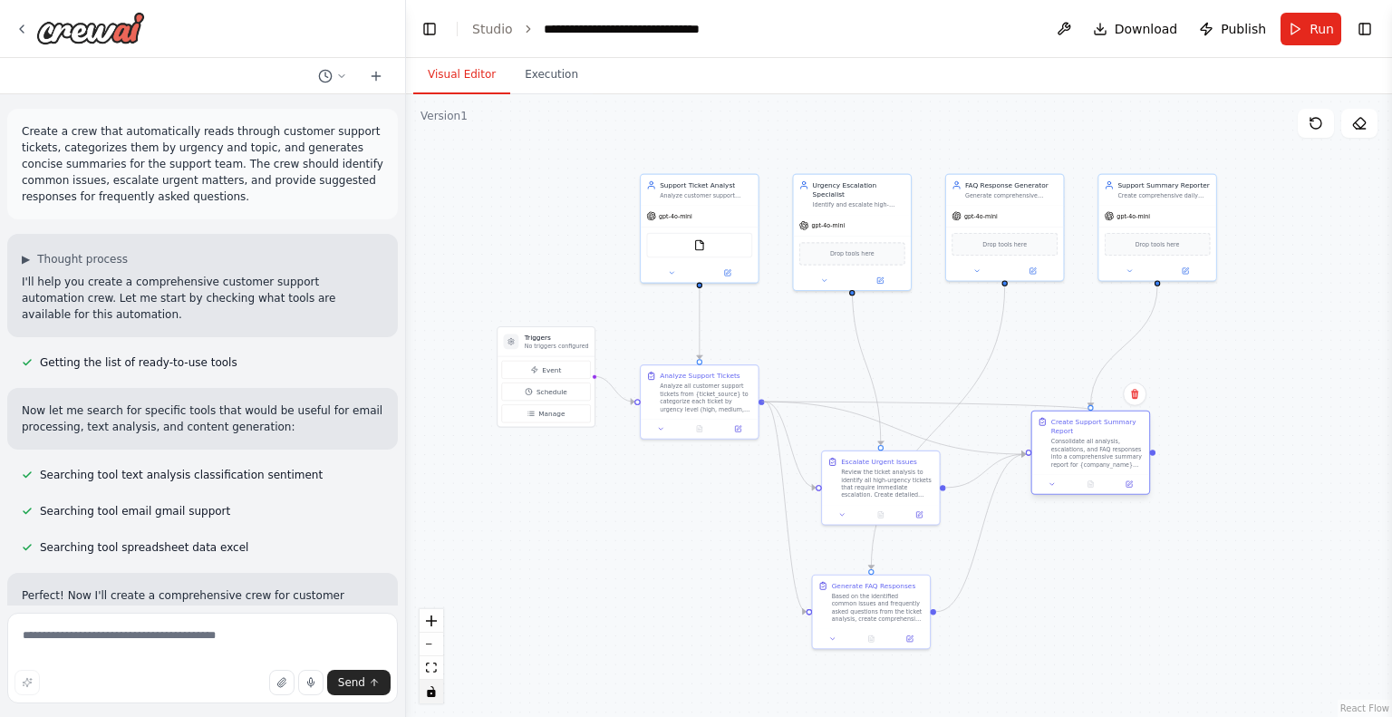
drag, startPoint x: 762, startPoint y: 401, endPoint x: 1088, endPoint y: 405, distance: 325.4
click at [969, 405] on div "Triggers No triggers configured Event Schedule Manage Support Ticket Analyst An…" at bounding box center [709, 290] width 519 height 328
drag, startPoint x: 894, startPoint y: 599, endPoint x: 990, endPoint y: 362, distance: 256.2
click at [990, 362] on div "Based on the identified common issues and frequently asked questions from the t…" at bounding box center [973, 367] width 92 height 31
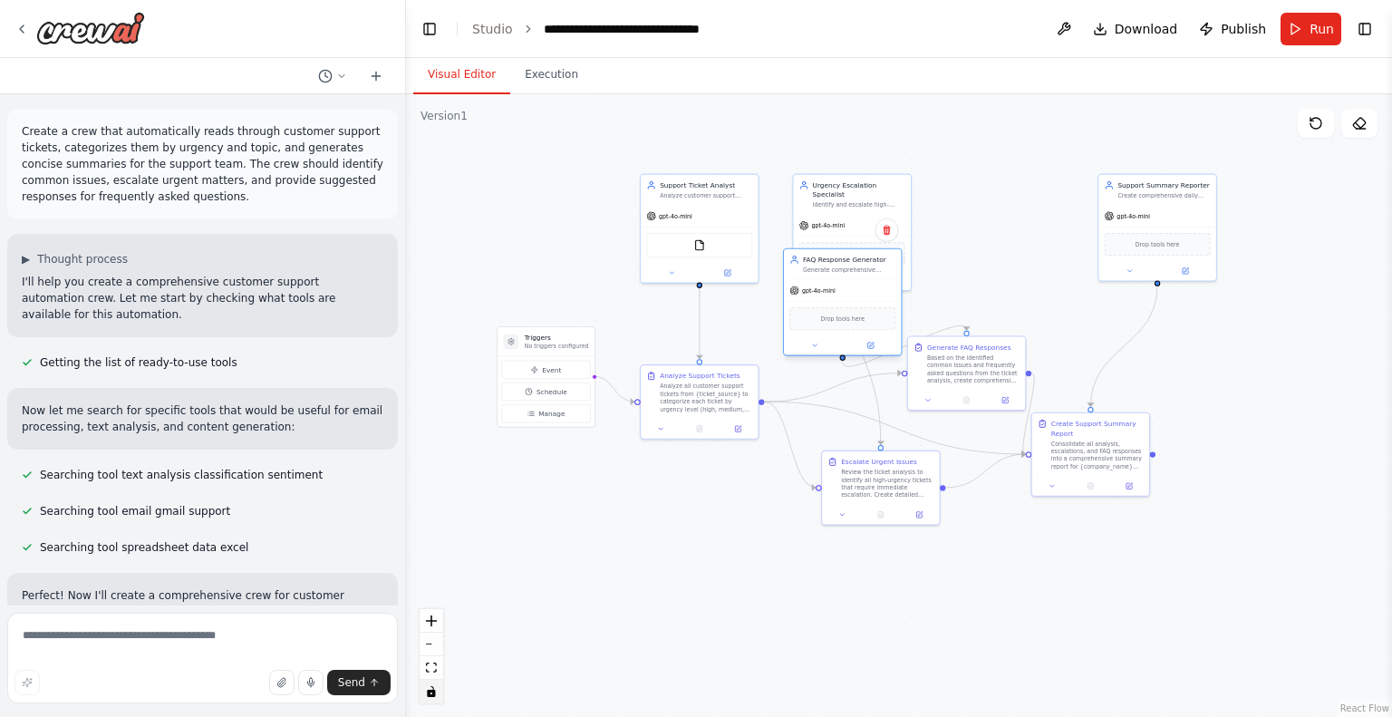
drag, startPoint x: 978, startPoint y: 228, endPoint x: 811, endPoint y: 308, distance: 185.3
click at [811, 308] on div "Drop tools here" at bounding box center [842, 318] width 117 height 34
drag, startPoint x: 850, startPoint y: 221, endPoint x: 1029, endPoint y: 209, distance: 178.9
click at [1029, 213] on div "gpt-4o-mini" at bounding box center [1004, 223] width 117 height 21
drag, startPoint x: 851, startPoint y: 289, endPoint x: 858, endPoint y: 185, distance: 104.5
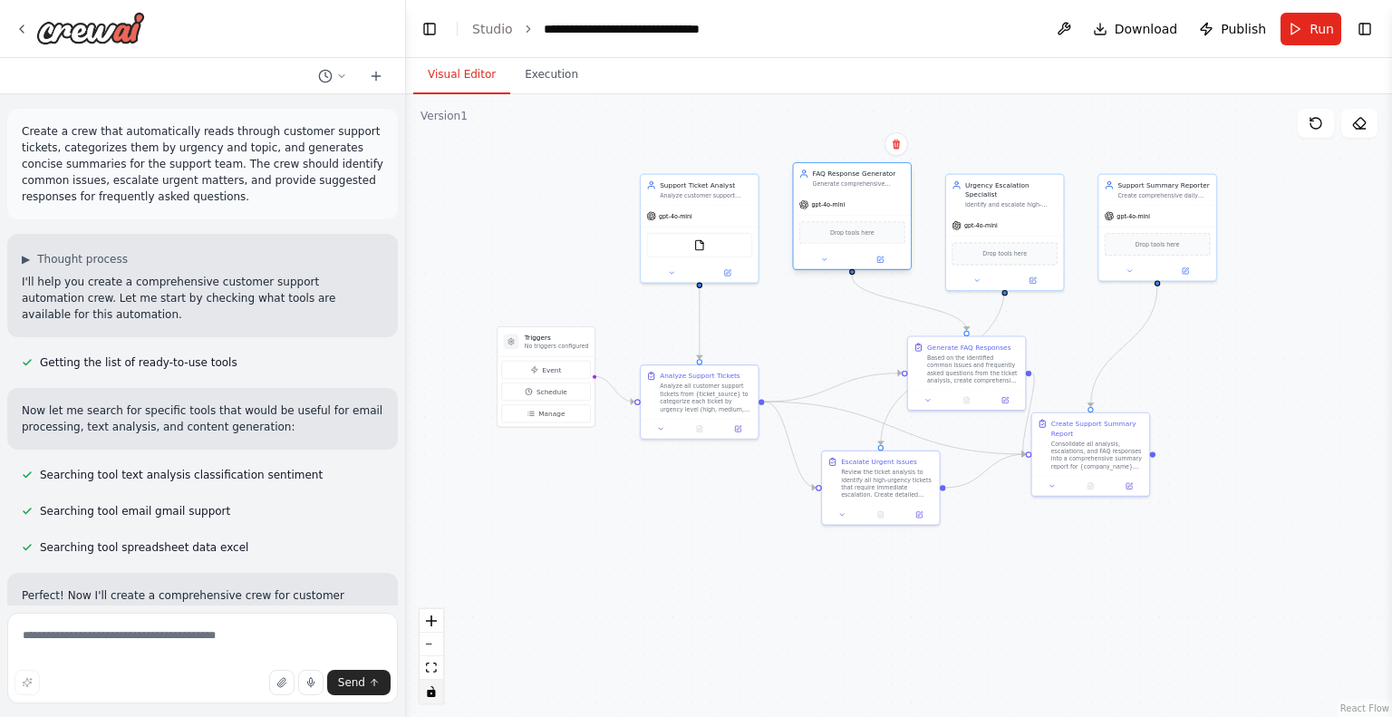
click at [858, 185] on div "FAQ Response Generator Generate comprehensive responses for frequently asked qu…" at bounding box center [852, 216] width 120 height 108
drag, startPoint x: 945, startPoint y: 374, endPoint x: 828, endPoint y: 347, distance: 120.0
click at [828, 347] on div "Based on the identified common issues and frequently asked questions from the t…" at bounding box center [868, 348] width 92 height 31
click at [935, 658] on div ".deletable-edge-delete-btn { width: 20px; height: 20px; border: 0px solid #ffff…" at bounding box center [899, 405] width 986 height 623
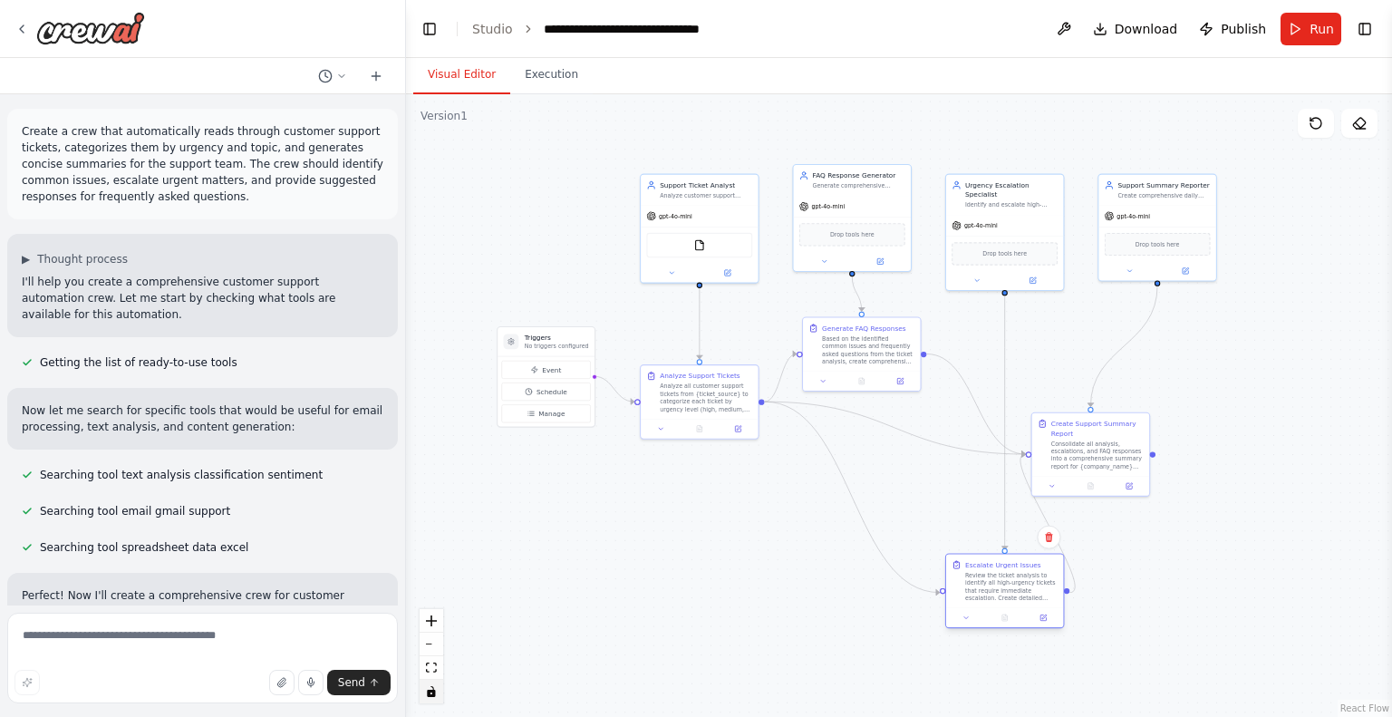
drag, startPoint x: 903, startPoint y: 476, endPoint x: 1039, endPoint y: 590, distance: 177.6
click at [1039, 590] on div "Review the ticket analysis to identify all high-urgency tickets that require im…" at bounding box center [1011, 587] width 92 height 31
drag, startPoint x: 1070, startPoint y: 445, endPoint x: 1097, endPoint y: 421, distance: 35.3
click at [1097, 421] on div "Consolidate all analysis, escalations, and FAQ responses into a comprehensive s…" at bounding box center [1126, 434] width 92 height 31
drag, startPoint x: 975, startPoint y: 578, endPoint x: 851, endPoint y: 532, distance: 132.5
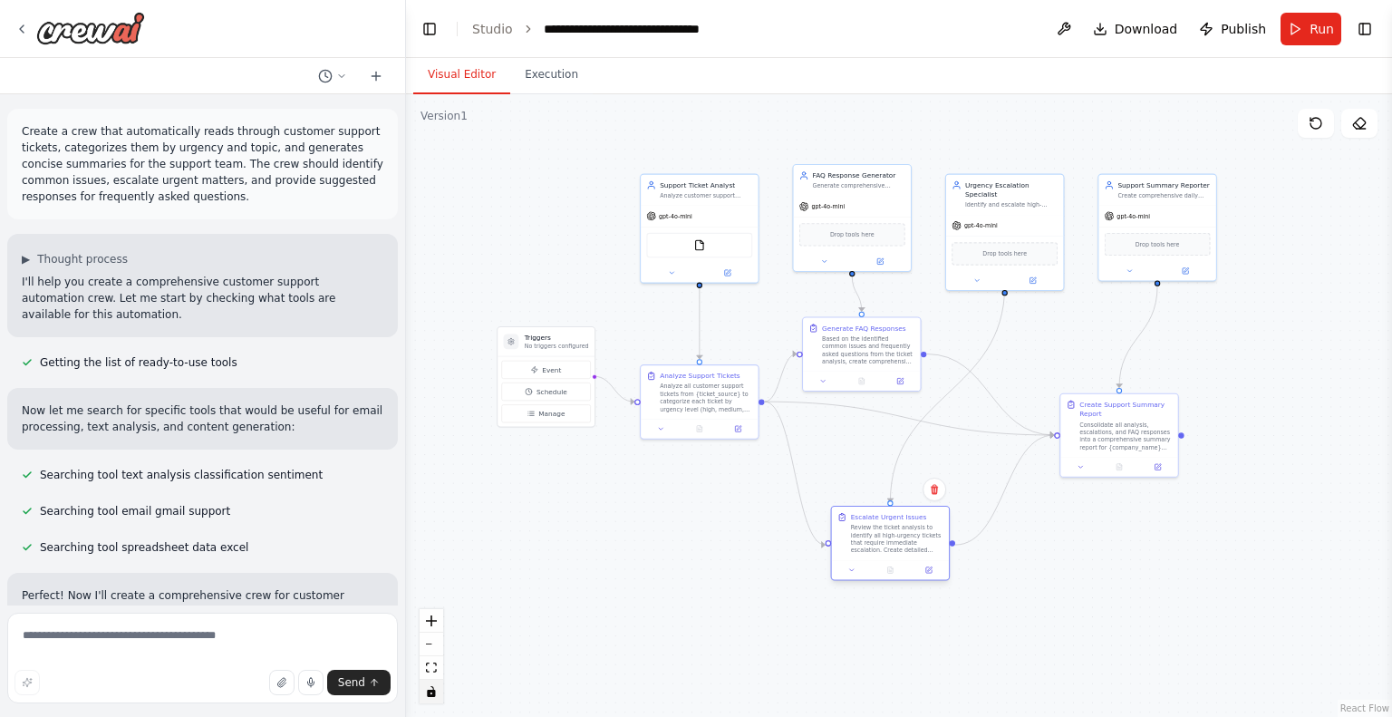
click at [851, 532] on div "Review the ticket analysis to identify all high-urgency tickets that require im…" at bounding box center [897, 539] width 92 height 31
drag, startPoint x: 988, startPoint y: 196, endPoint x: 771, endPoint y: 260, distance: 226.0
click at [771, 260] on div "Urgency Escalation Specialist Identify and escalate high-urgency support ticket…" at bounding box center [814, 296] width 120 height 117
drag, startPoint x: 880, startPoint y: 195, endPoint x: 1014, endPoint y: 217, distance: 135.9
click at [1014, 217] on div "gpt-4o-mini" at bounding box center [985, 223] width 117 height 21
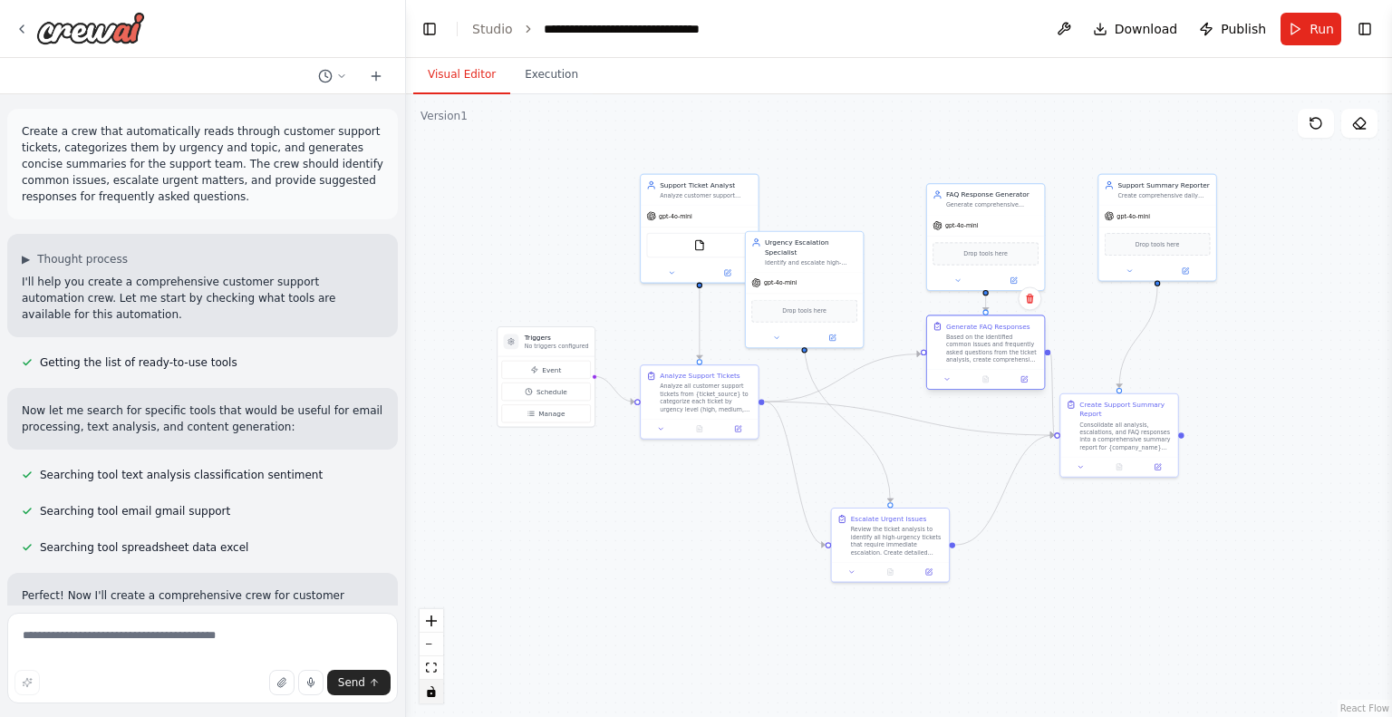
drag, startPoint x: 894, startPoint y: 353, endPoint x: 1039, endPoint y: 354, distance: 145.0
click at [1039, 354] on div "Generate FAQ Responses Based on the identified common issues and frequently ask…" at bounding box center [985, 341] width 117 height 53
drag, startPoint x: 839, startPoint y: 265, endPoint x: 881, endPoint y: 212, distance: 67.1
click at [881, 223] on div "gpt-4o-mini" at bounding box center [842, 233] width 117 height 21
drag, startPoint x: 883, startPoint y: 558, endPoint x: 851, endPoint y: 508, distance: 59.1
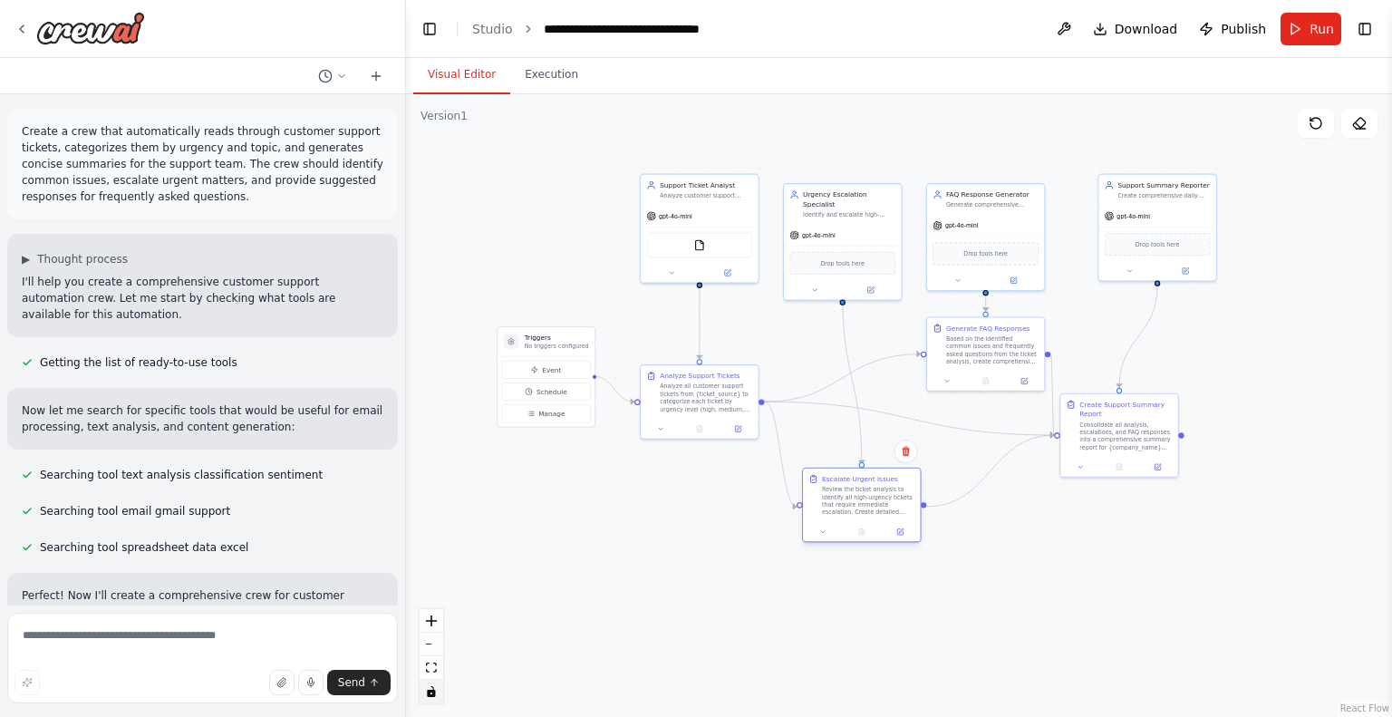
click at [851, 508] on div "Escalate Urgent Issues Review the ticket analysis to identify all high-urgency …" at bounding box center [861, 495] width 117 height 53
drag, startPoint x: 987, startPoint y: 366, endPoint x: 945, endPoint y: 382, distance: 44.5
click at [945, 382] on div "Generate FAQ Responses Based on the identified common issues and frequently ask…" at bounding box center [948, 361] width 120 height 75
drag, startPoint x: 1091, startPoint y: 427, endPoint x: 1096, endPoint y: 449, distance: 22.2
click at [1096, 449] on div "Consolidate all analysis, escalations, and FAQ responses into a comprehensive s…" at bounding box center [1126, 463] width 92 height 31
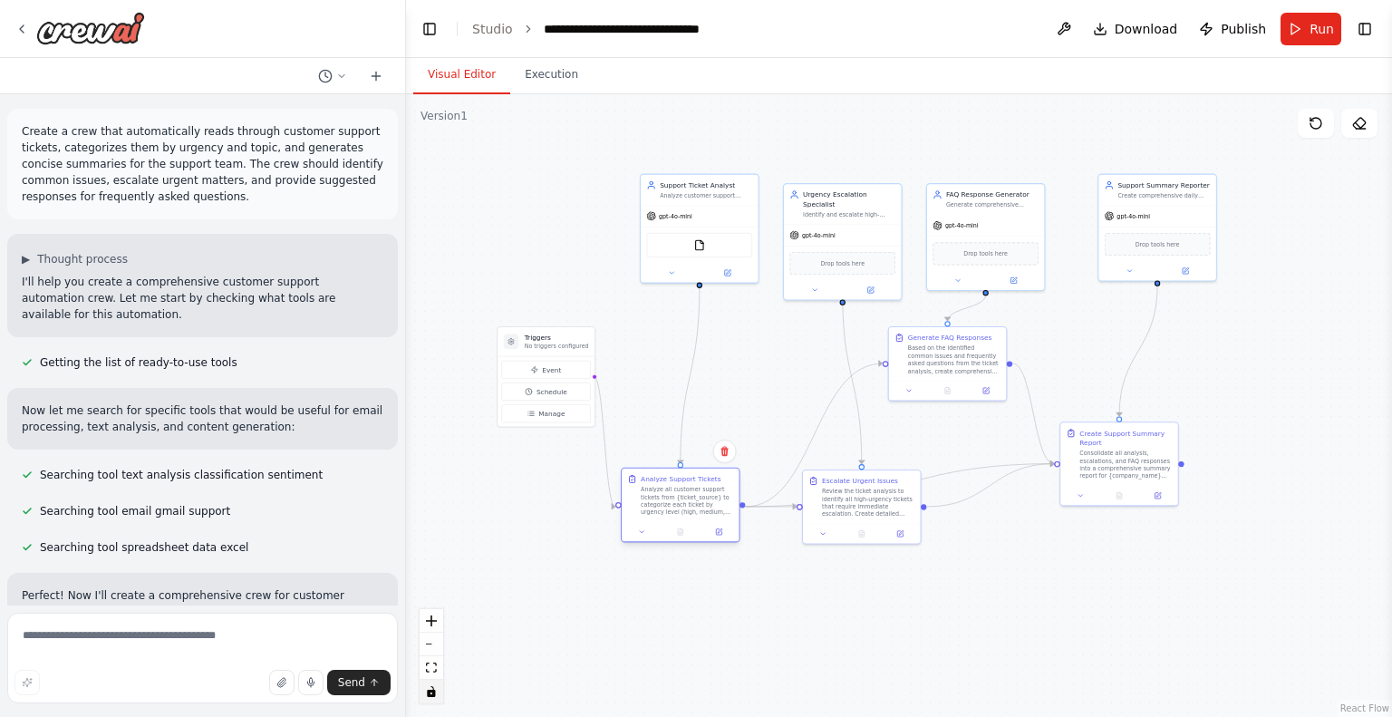
click at [689, 528] on div at bounding box center [680, 532] width 117 height 20
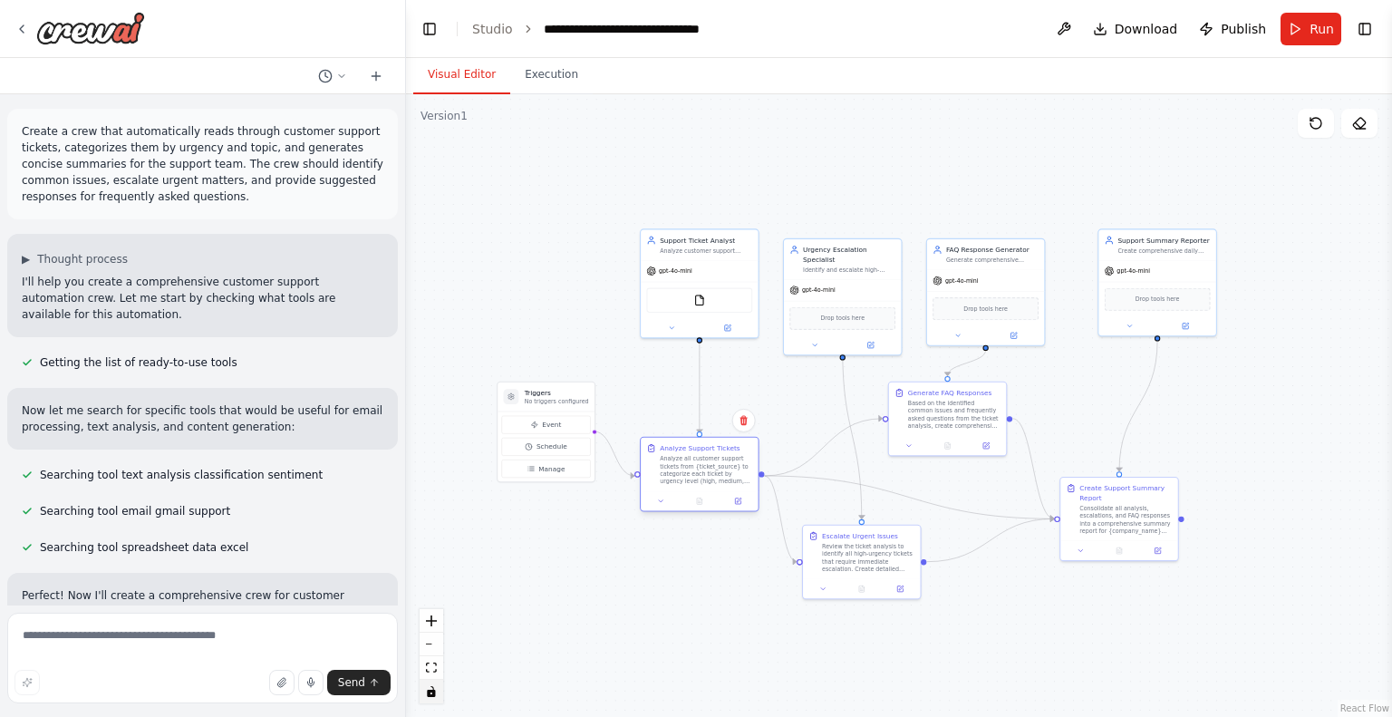
click at [710, 492] on div at bounding box center [699, 501] width 117 height 20
drag, startPoint x: 729, startPoint y: 257, endPoint x: 700, endPoint y: 267, distance: 31.0
click at [700, 267] on div "Support Ticket Analyst Analyze customer support tickets from {ticket_source} to…" at bounding box center [671, 292] width 120 height 110
drag, startPoint x: 925, startPoint y: 437, endPoint x: 966, endPoint y: 456, distance: 45.8
click at [966, 456] on div at bounding box center [985, 463] width 117 height 20
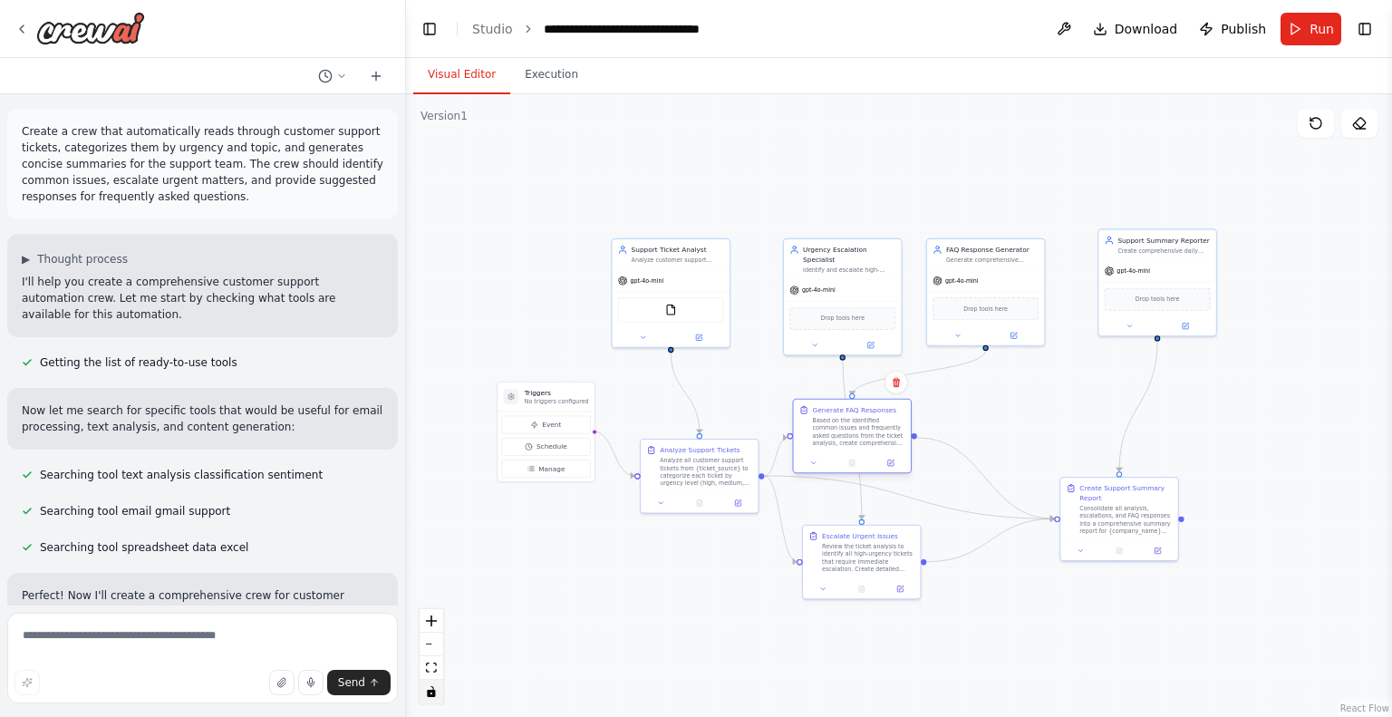
drag, startPoint x: 979, startPoint y: 431, endPoint x: 830, endPoint y: 435, distance: 148.7
click at [830, 435] on div "Based on the identified common issues and frequently asked questions from the t…" at bounding box center [859, 432] width 92 height 31
drag, startPoint x: 843, startPoint y: 557, endPoint x: 847, endPoint y: 568, distance: 11.5
click at [847, 568] on div "Review the ticket analysis to identify all high-urgency tickets that require im…" at bounding box center [868, 565] width 92 height 31
drag, startPoint x: 1099, startPoint y: 506, endPoint x: 1080, endPoint y: 398, distance: 109.4
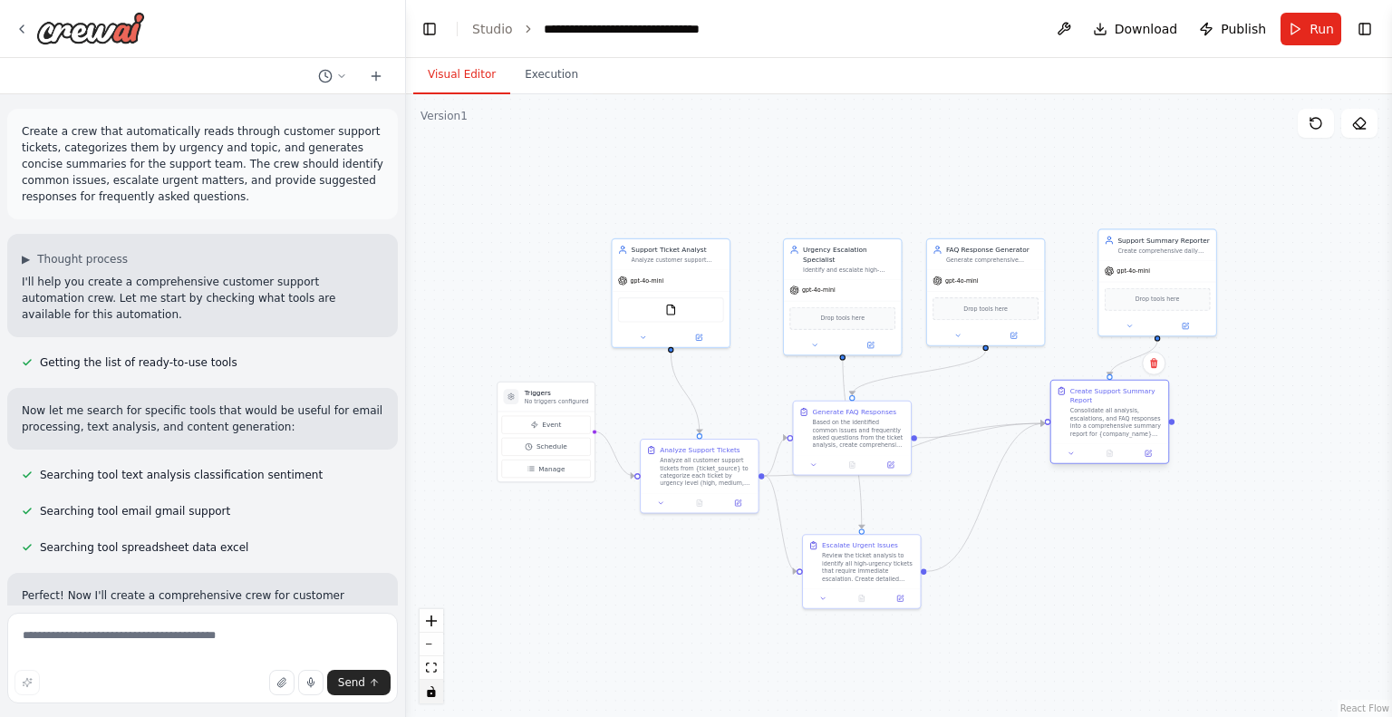
click at [1080, 398] on div "Create Support Summary Report Consolidate all analysis, escalations, and FAQ re…" at bounding box center [1116, 412] width 92 height 52
drag, startPoint x: 857, startPoint y: 444, endPoint x: 868, endPoint y: 503, distance: 59.9
click at [868, 503] on div "Generate FAQ Responses Based on the identified common issues and frequently ask…" at bounding box center [862, 483] width 120 height 75
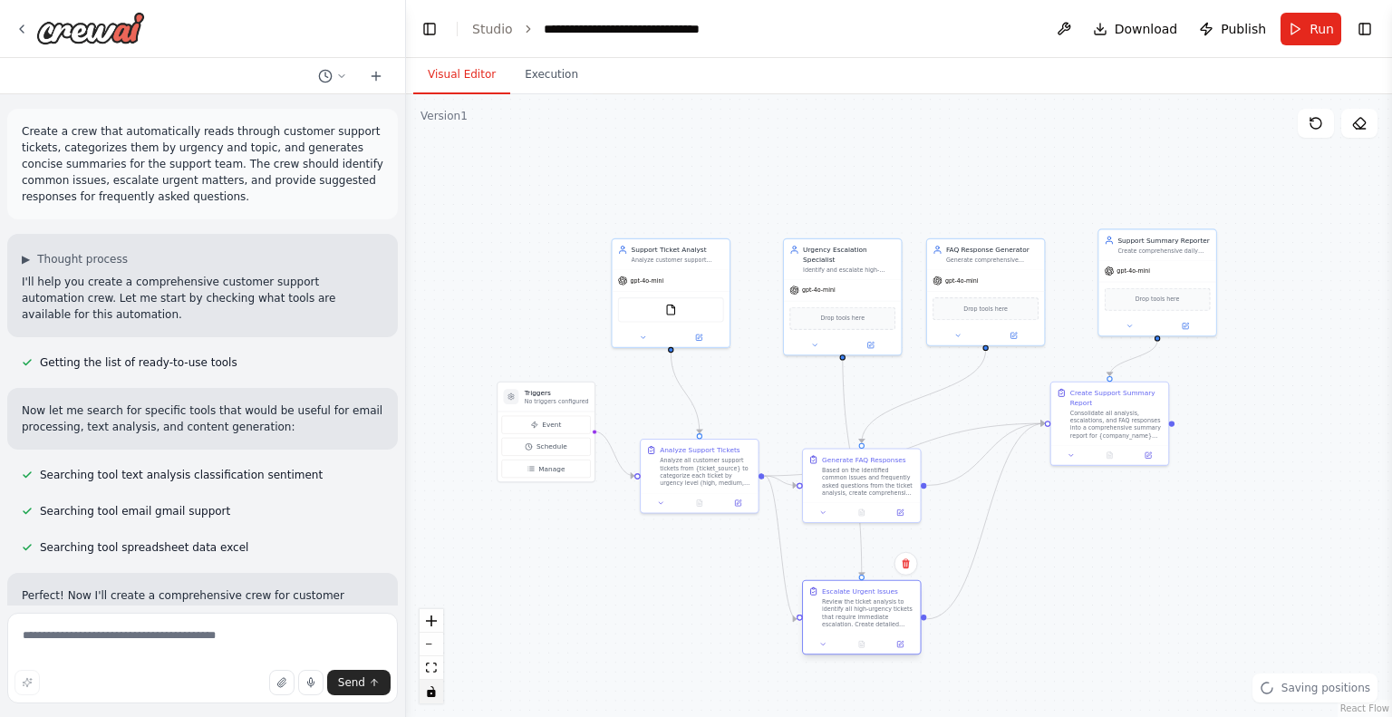
drag, startPoint x: 858, startPoint y: 571, endPoint x: 863, endPoint y: 632, distance: 60.9
click at [863, 632] on div "Escalate Urgent Issues Review the ticket analysis to identify all high-urgency …" at bounding box center [861, 607] width 117 height 53
drag, startPoint x: 873, startPoint y: 481, endPoint x: 874, endPoint y: 532, distance: 50.8
click at [874, 532] on div "Based on the identified common issues and frequently asked questions from the t…" at bounding box center [868, 527] width 92 height 31
click at [1153, 546] on div ".deletable-edge-delete-btn { width: 20px; height: 20px; border: 0px solid #ffff…" at bounding box center [899, 405] width 986 height 623
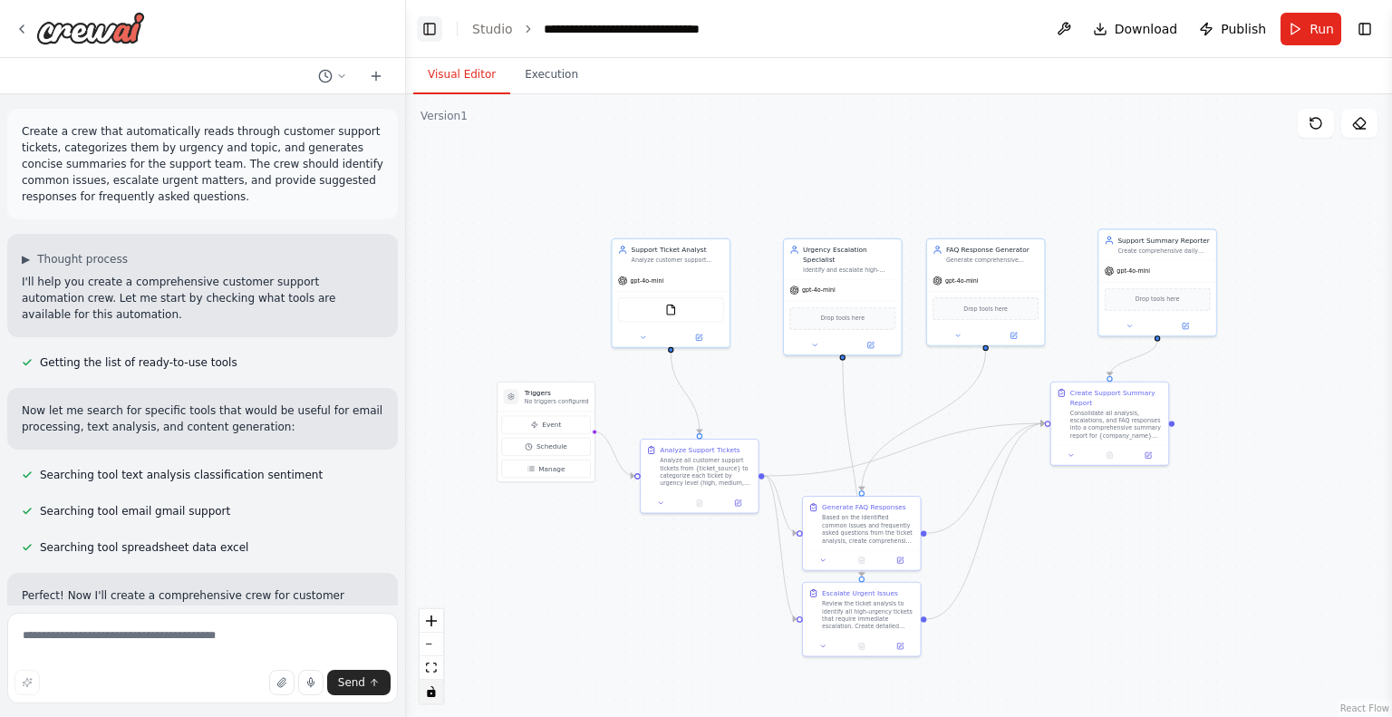
click at [428, 19] on button "Toggle Left Sidebar" at bounding box center [429, 28] width 25 height 25
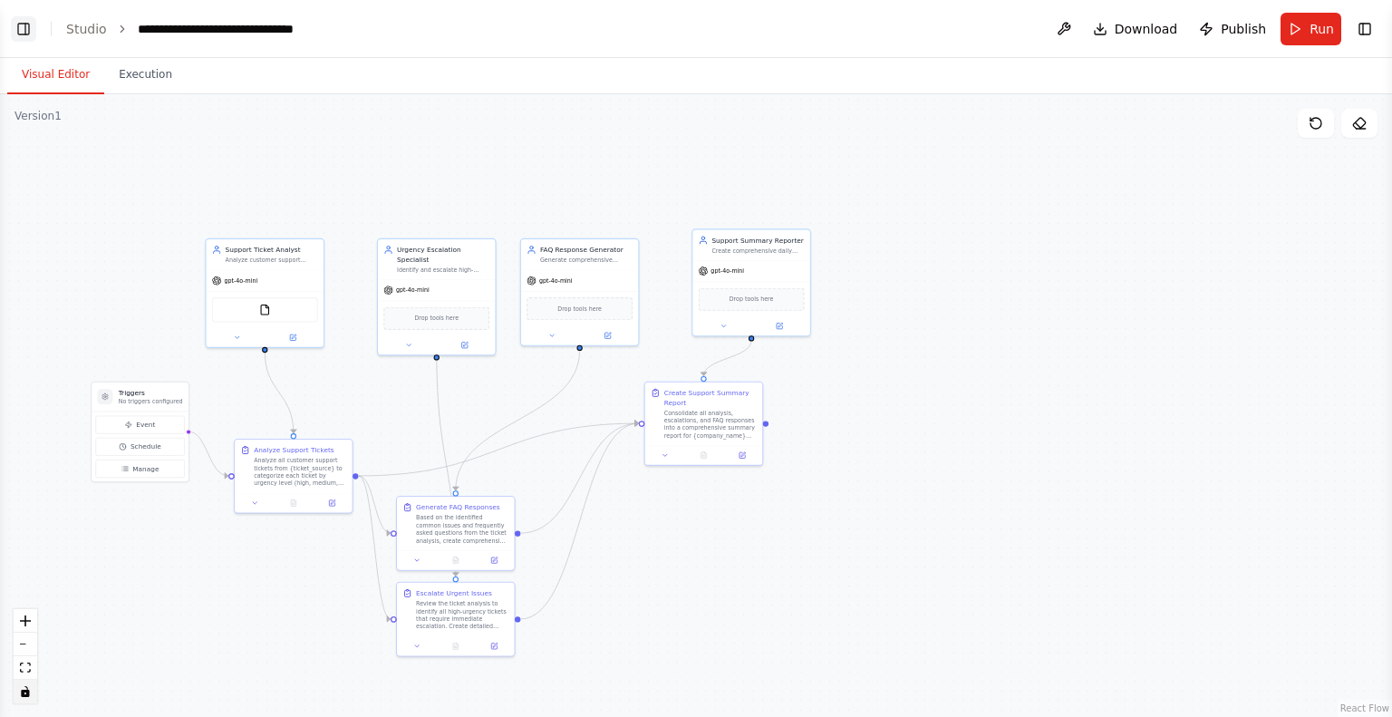
click at [16, 28] on button "Toggle Left Sidebar" at bounding box center [23, 28] width 25 height 25
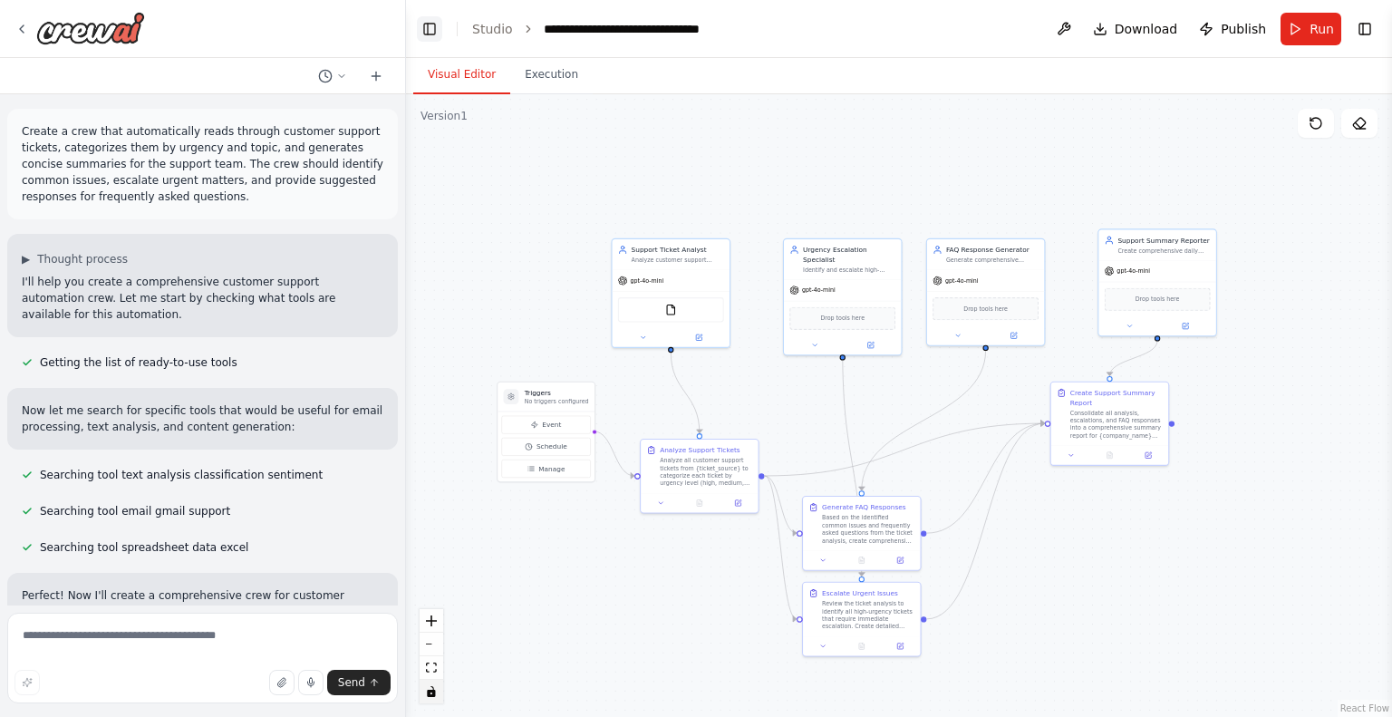
click at [16, 28] on icon at bounding box center [22, 29] width 15 height 15
